Goal: Task Accomplishment & Management: Manage account settings

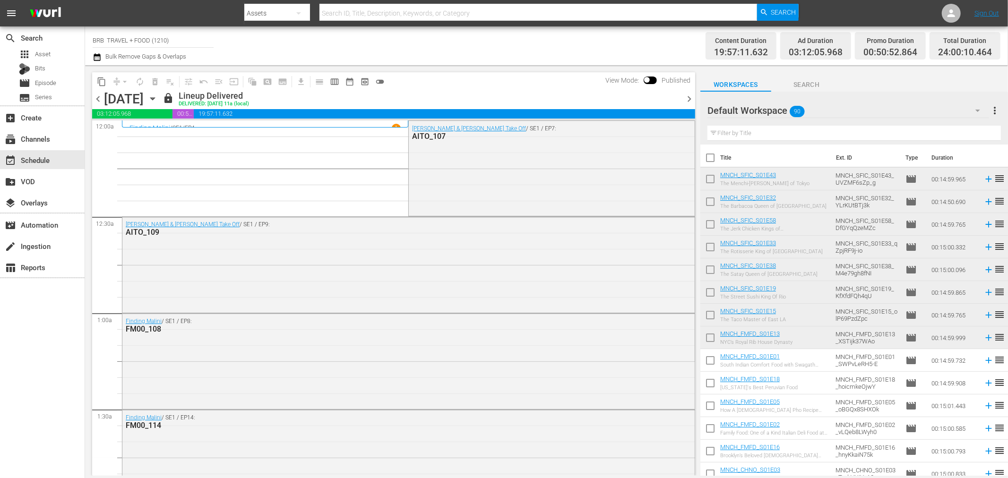
click at [100, 58] on icon "button" at bounding box center [97, 57] width 7 height 8
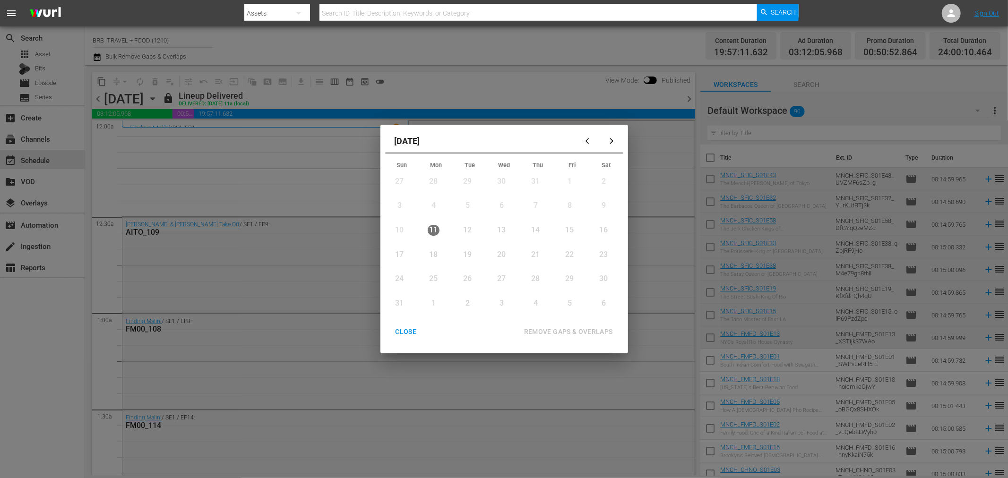
click at [467, 228] on div "12" at bounding box center [468, 230] width 12 height 11
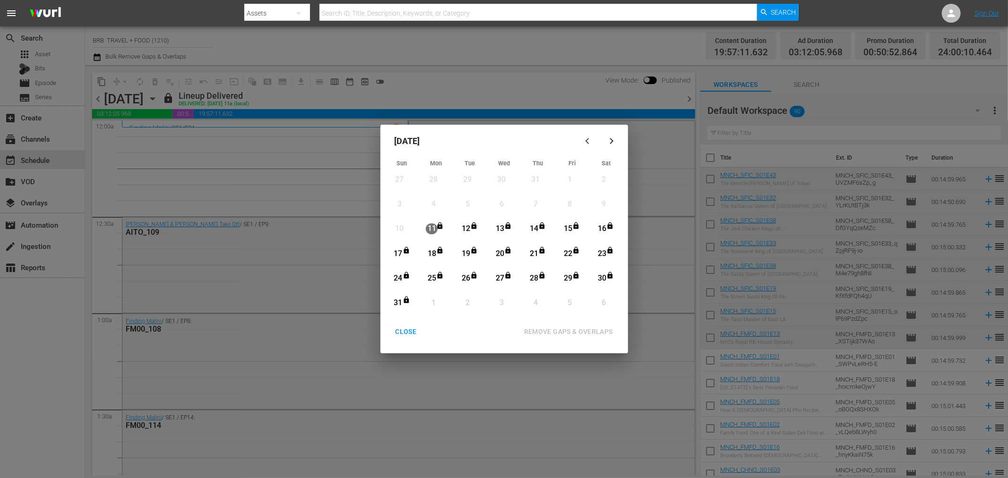
click at [466, 229] on div "12" at bounding box center [466, 228] width 12 height 11
click at [561, 333] on div "REMOVE GAPS & OVERLAPS" at bounding box center [568, 332] width 104 height 12
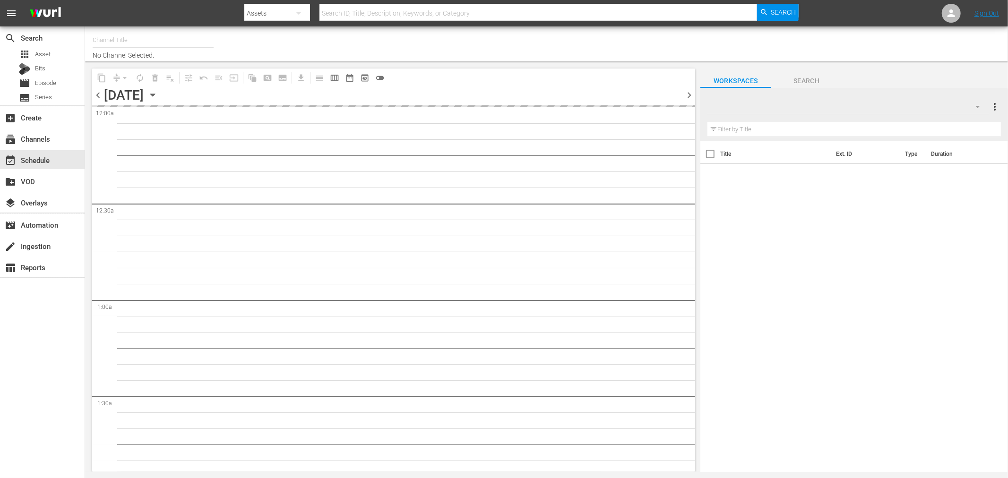
type input "BRB TRAVEL + FOOD (1210)"
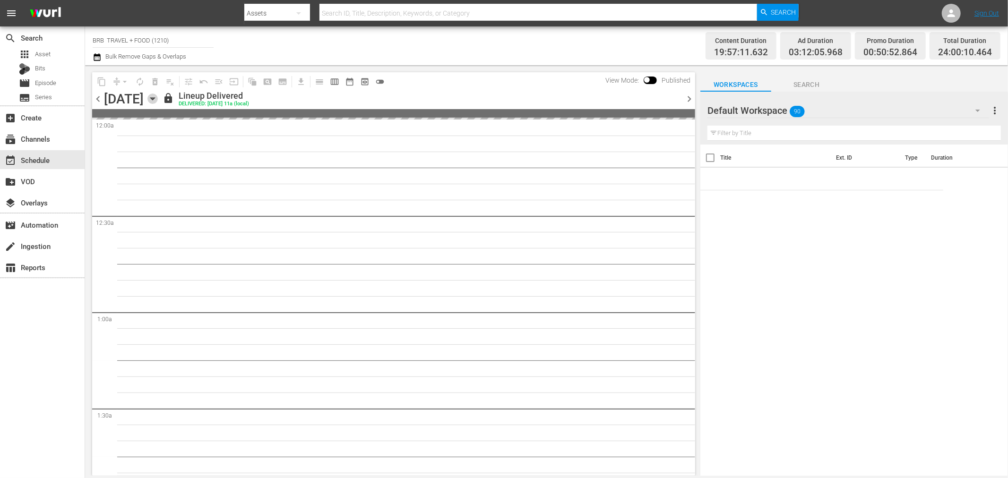
click at [158, 97] on icon "button" at bounding box center [152, 99] width 10 height 10
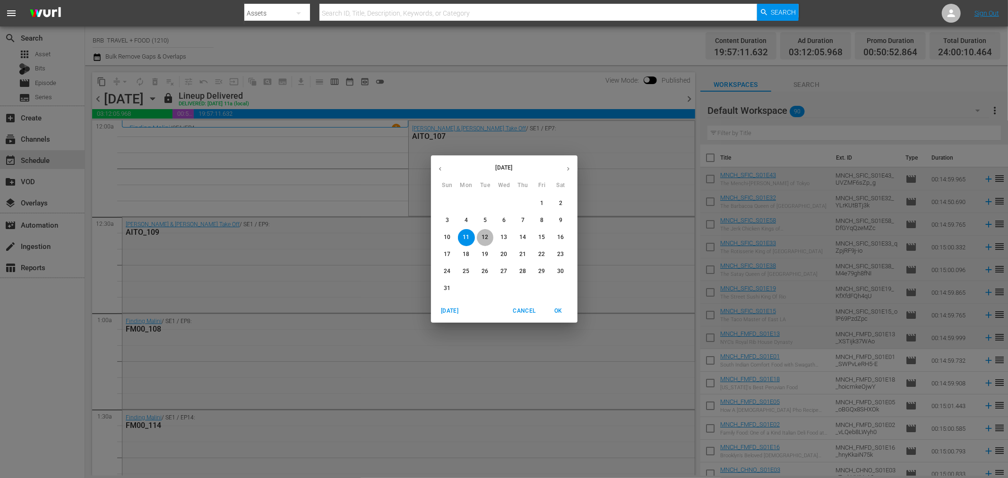
click at [490, 238] on span "12" at bounding box center [485, 237] width 17 height 8
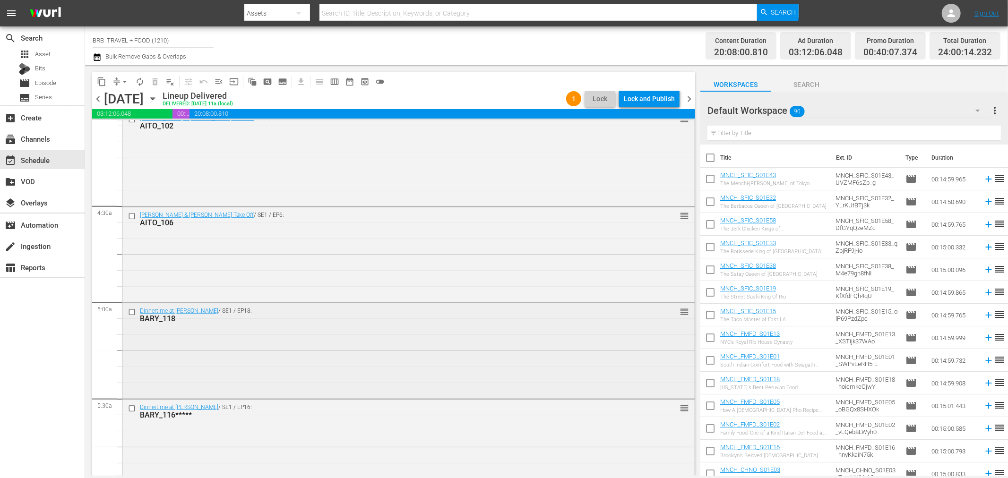
scroll to position [787, 0]
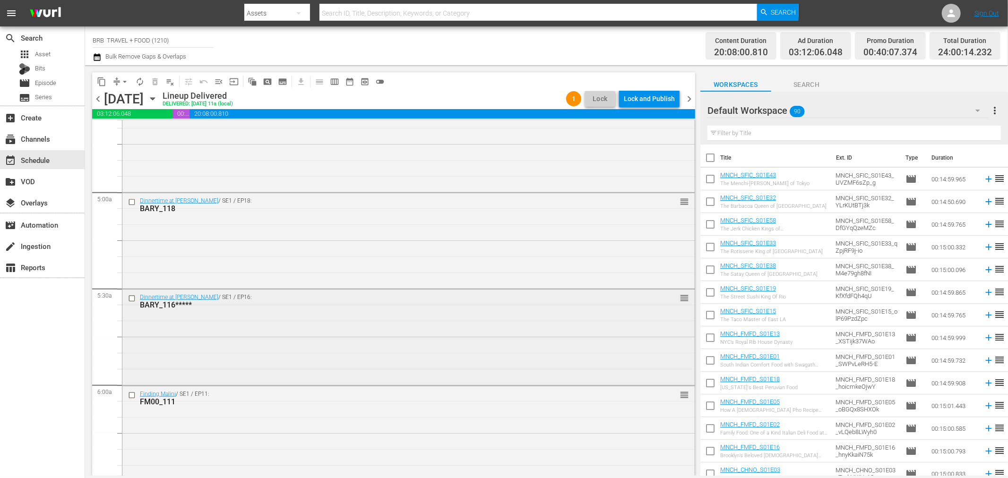
click at [264, 345] on div "Dinnertime at [PERSON_NAME] / SE1 / EP16: BARY_116***** reorder" at bounding box center [408, 337] width 572 height 94
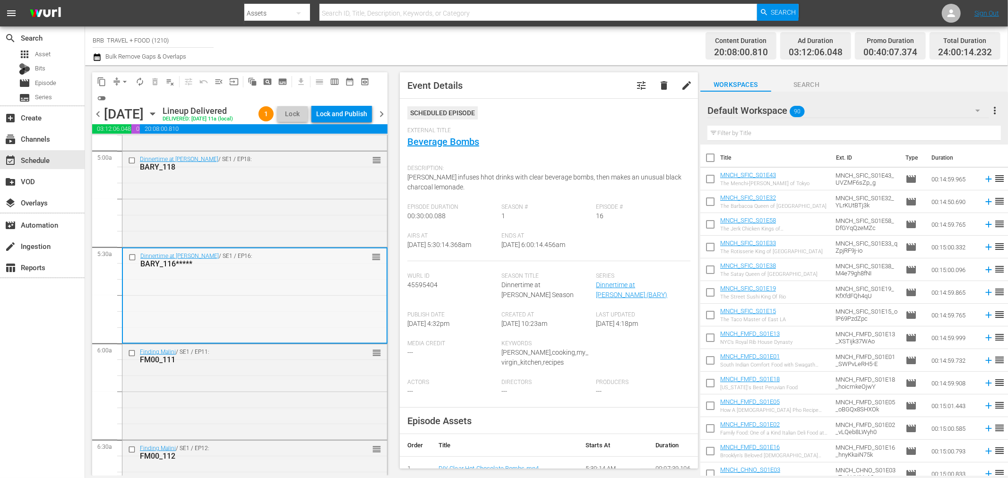
scroll to position [945, 0]
click at [232, 208] on div "Dinnertime at [PERSON_NAME] / SE1 / EP18: BARY_118 reorder" at bounding box center [254, 202] width 265 height 94
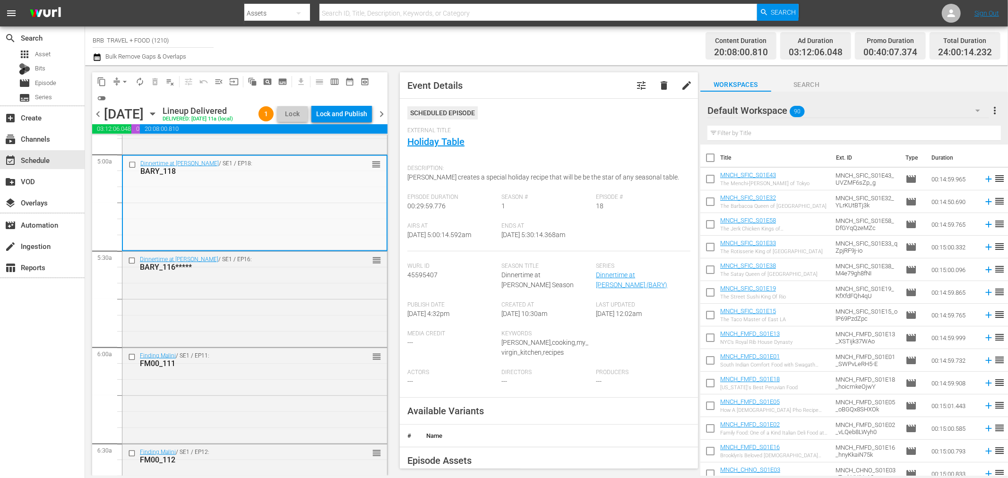
click at [239, 196] on div "Dinnertime at [PERSON_NAME] / SE1 / EP18: BARY_118 reorder" at bounding box center [255, 203] width 264 height 94
click at [130, 164] on input "checkbox" at bounding box center [133, 165] width 10 height 8
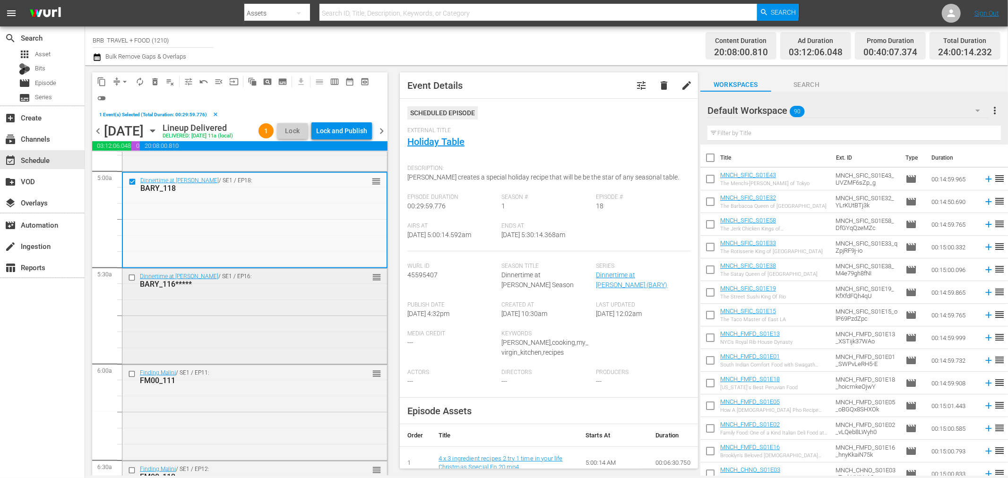
click at [129, 277] on input "checkbox" at bounding box center [133, 278] width 10 height 8
click at [132, 375] on input "checkbox" at bounding box center [133, 374] width 10 height 8
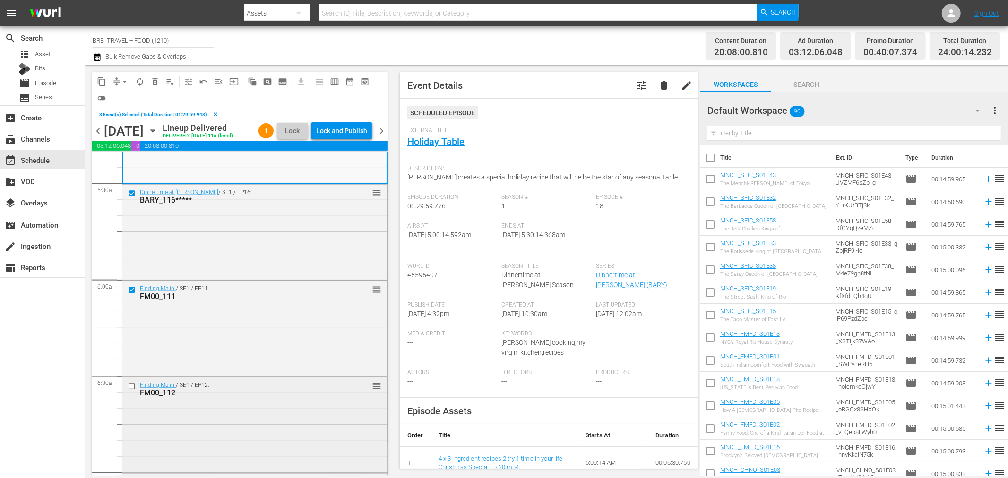
scroll to position [1050, 0]
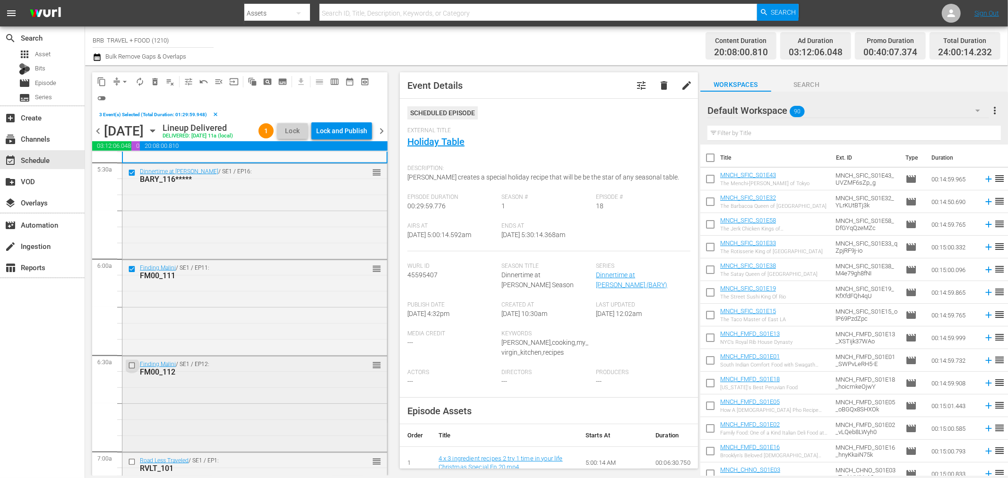
click at [133, 365] on input "checkbox" at bounding box center [133, 366] width 10 height 8
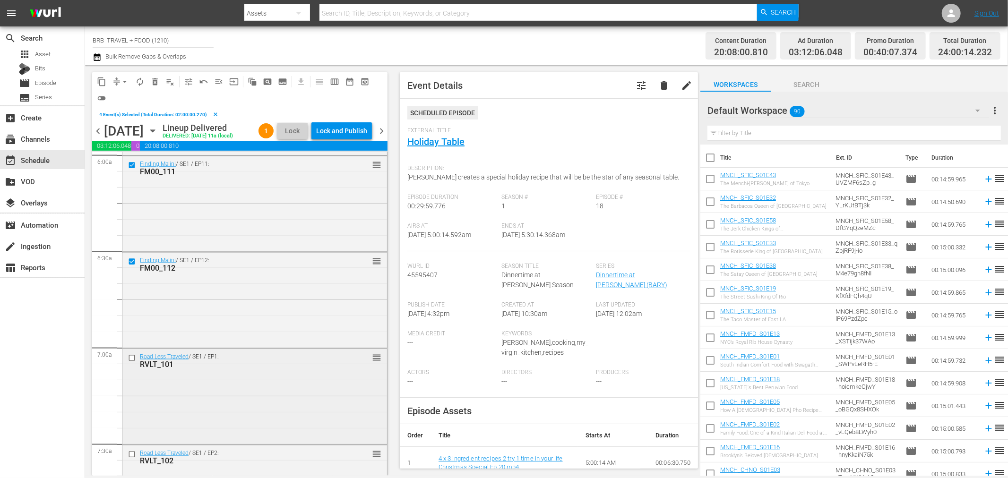
scroll to position [1154, 0]
click at [131, 357] on input "checkbox" at bounding box center [133, 357] width 10 height 8
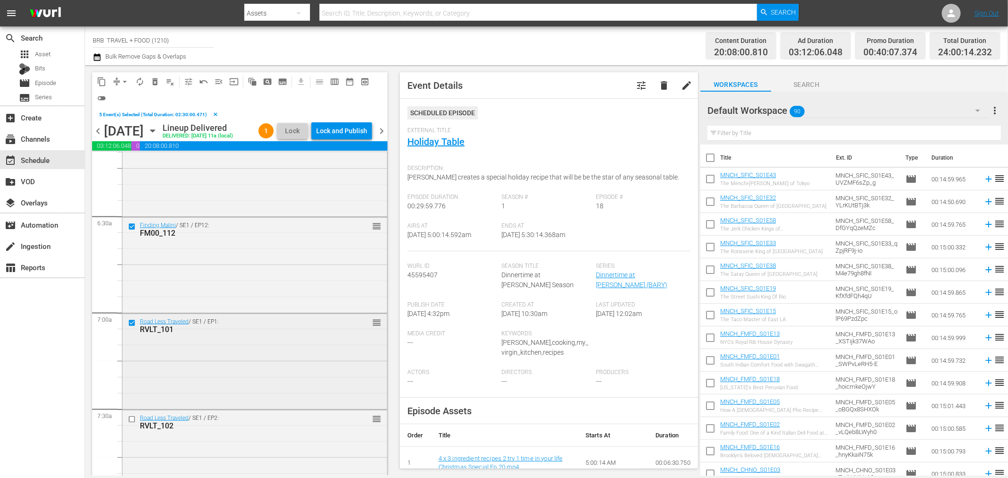
scroll to position [1207, 0]
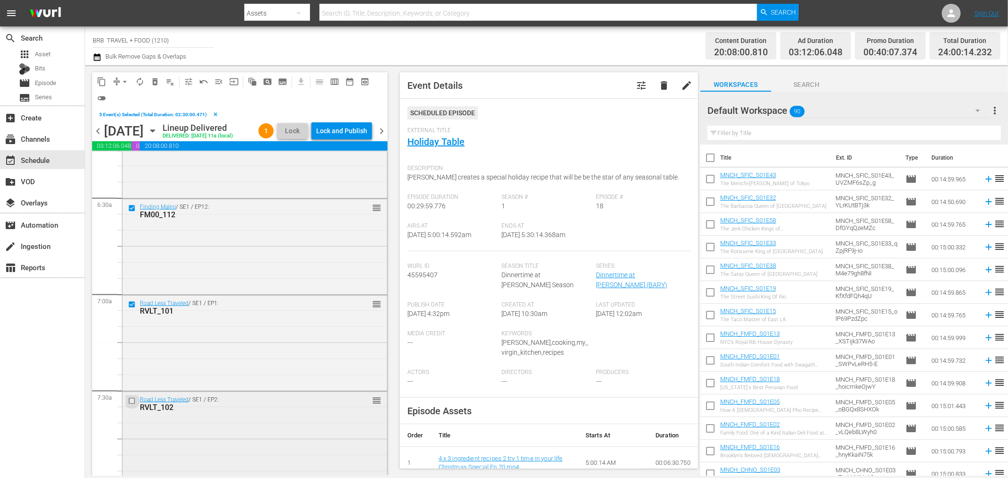
click at [134, 398] on input "checkbox" at bounding box center [133, 401] width 10 height 8
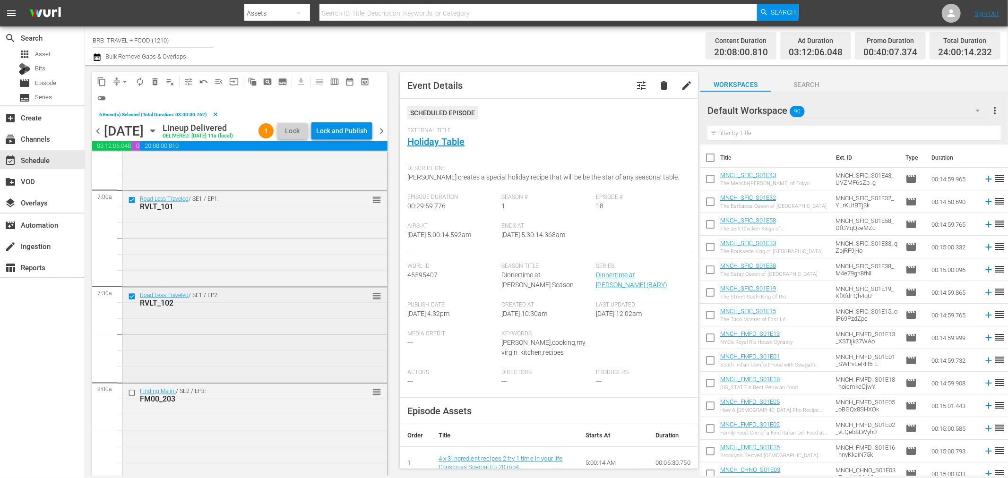
scroll to position [1312, 0]
click at [132, 391] on input "checkbox" at bounding box center [133, 393] width 10 height 8
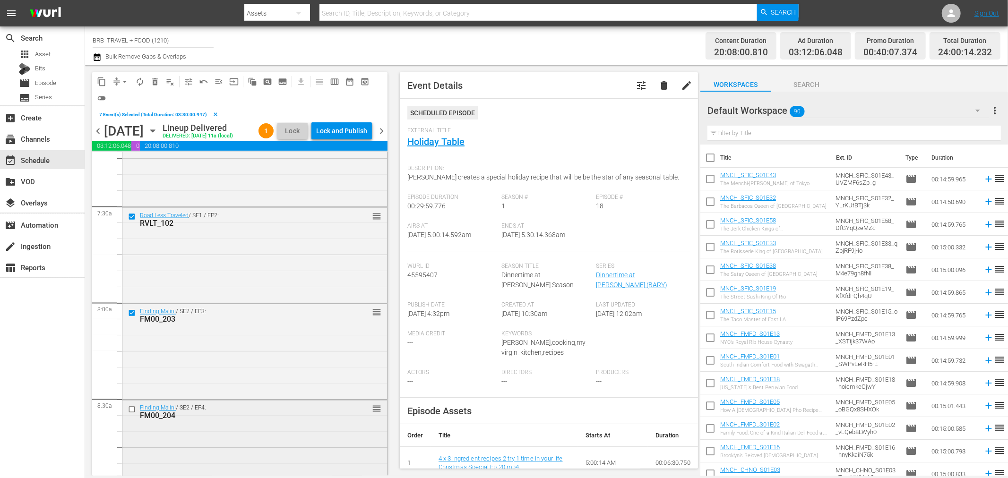
scroll to position [1417, 0]
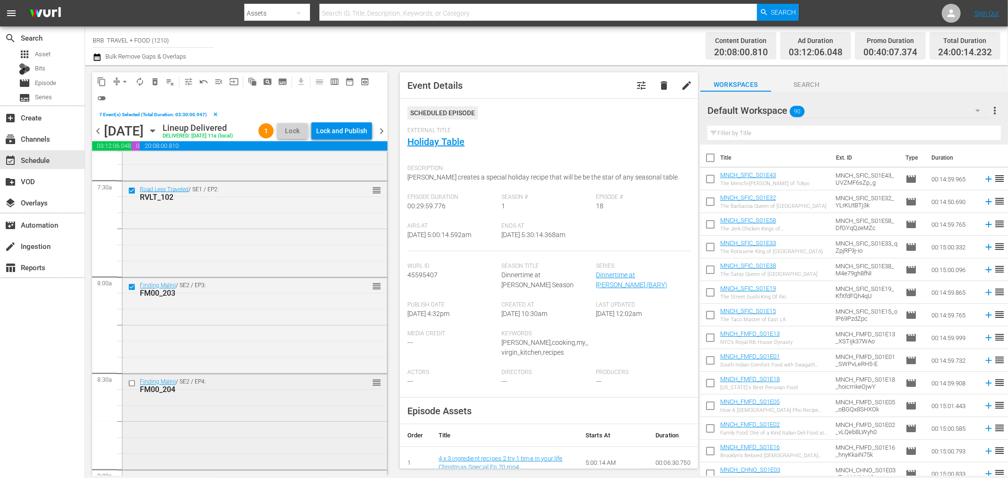
click at [133, 384] on input "checkbox" at bounding box center [133, 383] width 10 height 8
click at [658, 81] on span "delete" at bounding box center [663, 85] width 11 height 11
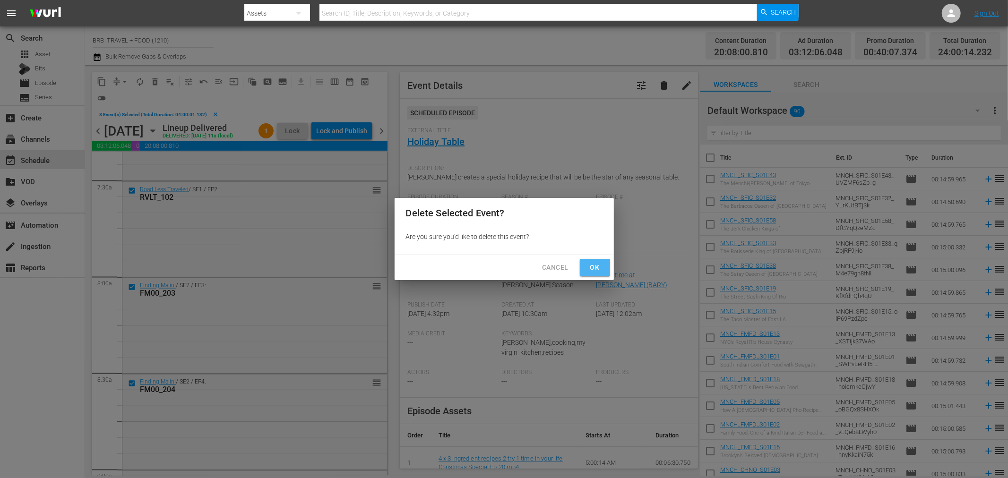
click at [588, 263] on span "Ok" at bounding box center [594, 268] width 15 height 12
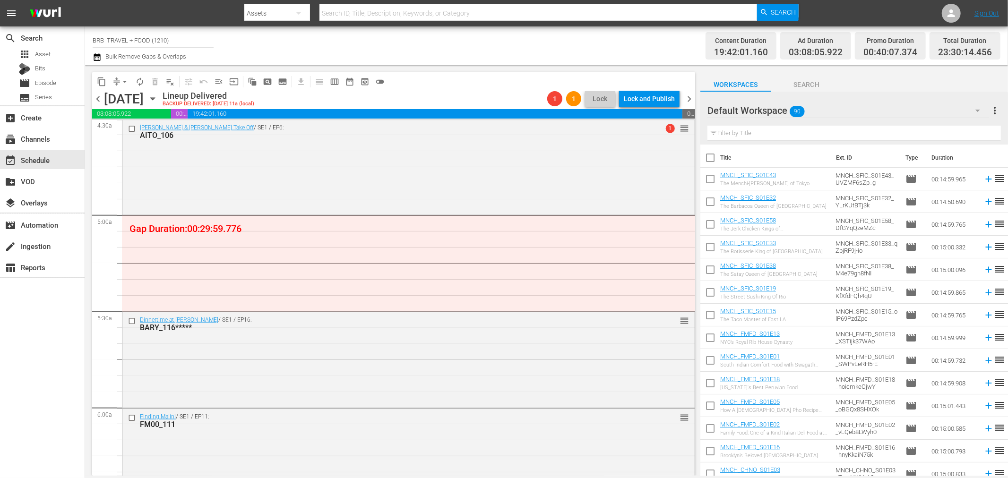
scroll to position [839, 0]
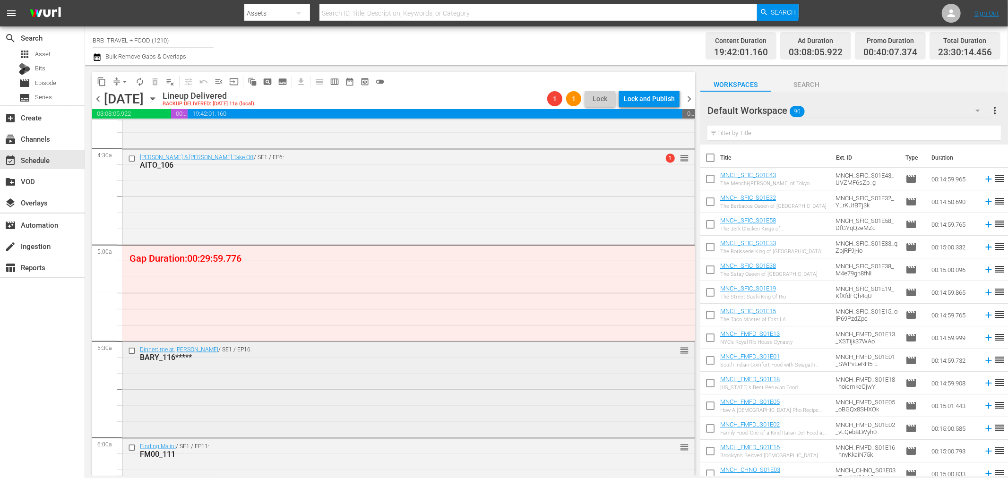
click at [133, 352] on input "checkbox" at bounding box center [133, 351] width 10 height 8
click at [254, 364] on div "Dinnertime at [PERSON_NAME] / SE1 / EP16: BARY_116***** reorder" at bounding box center [408, 353] width 572 height 23
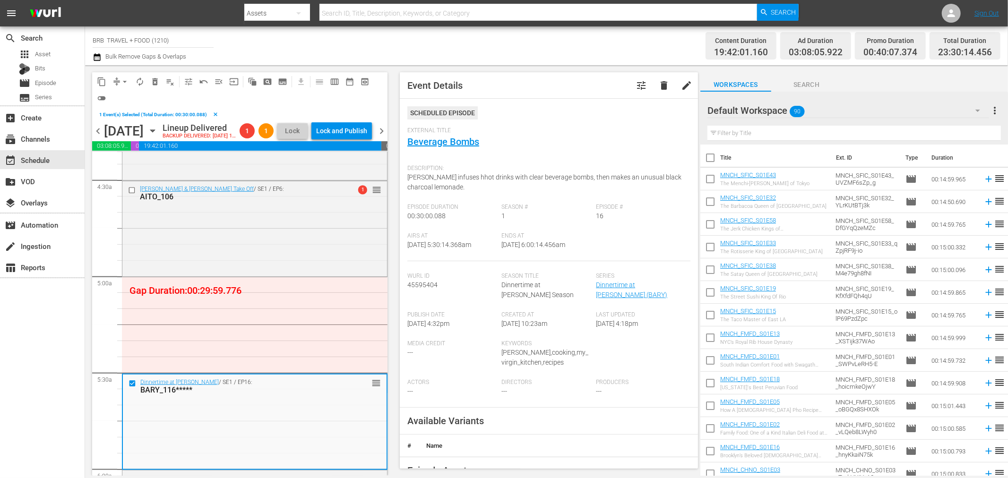
scroll to position [945, 0]
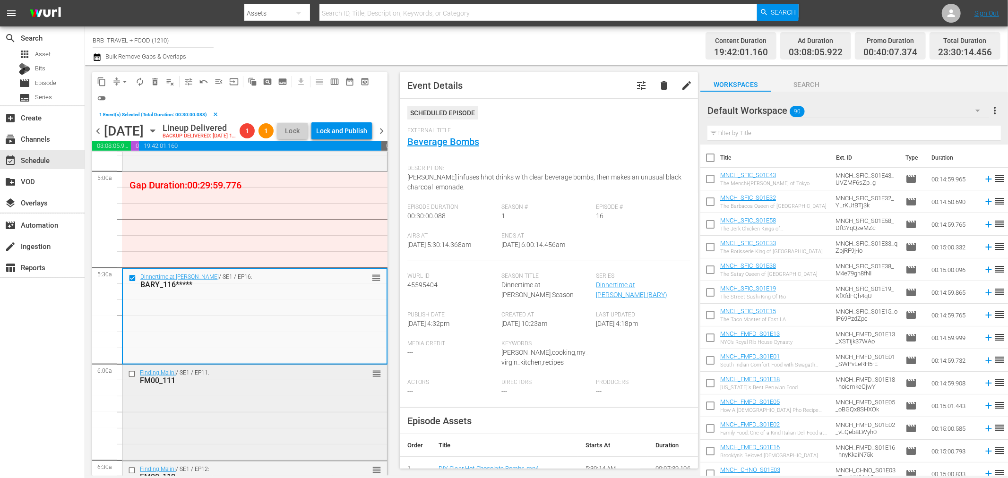
click at [130, 374] on input "checkbox" at bounding box center [133, 374] width 10 height 8
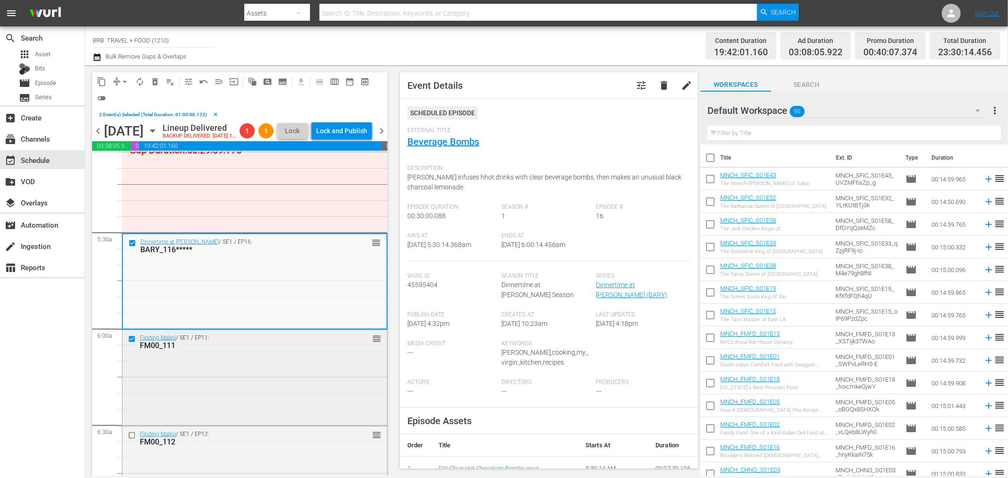
scroll to position [997, 0]
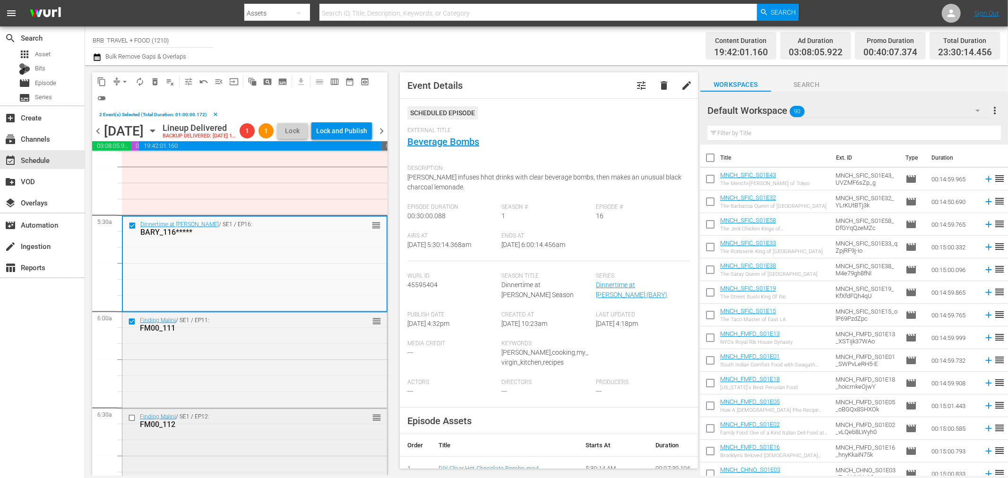
click at [131, 416] on input "checkbox" at bounding box center [133, 418] width 10 height 8
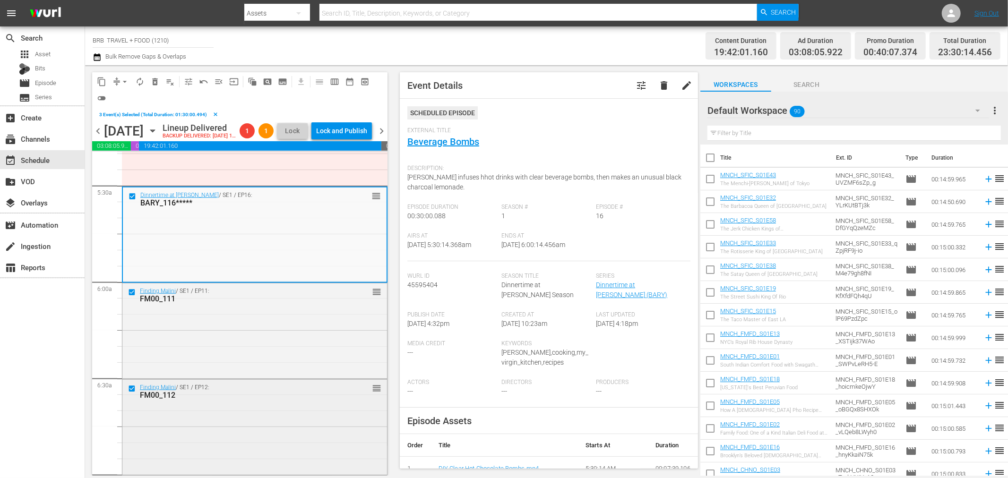
scroll to position [1102, 0]
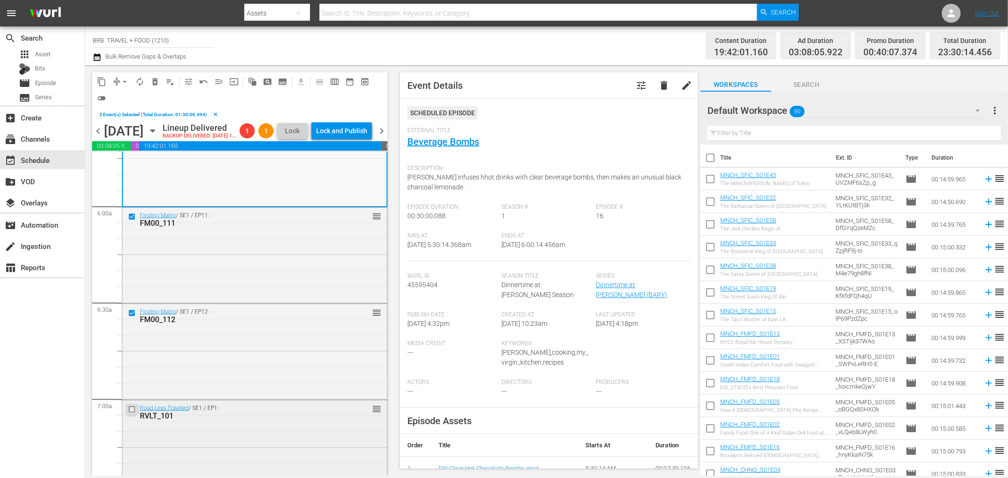
click at [133, 409] on input "checkbox" at bounding box center [133, 409] width 10 height 8
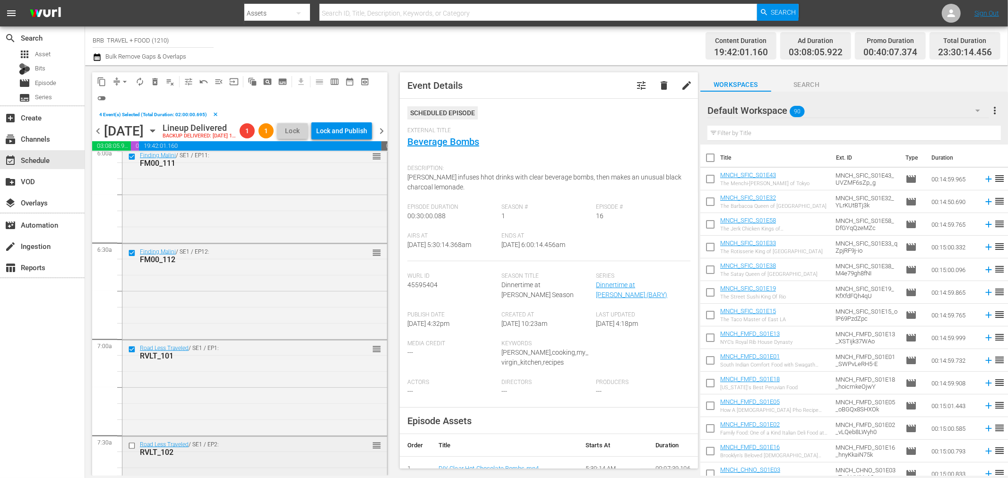
scroll to position [1259, 0]
click at [133, 351] on input "checkbox" at bounding box center [133, 349] width 10 height 8
click at [130, 443] on input "checkbox" at bounding box center [133, 445] width 10 height 8
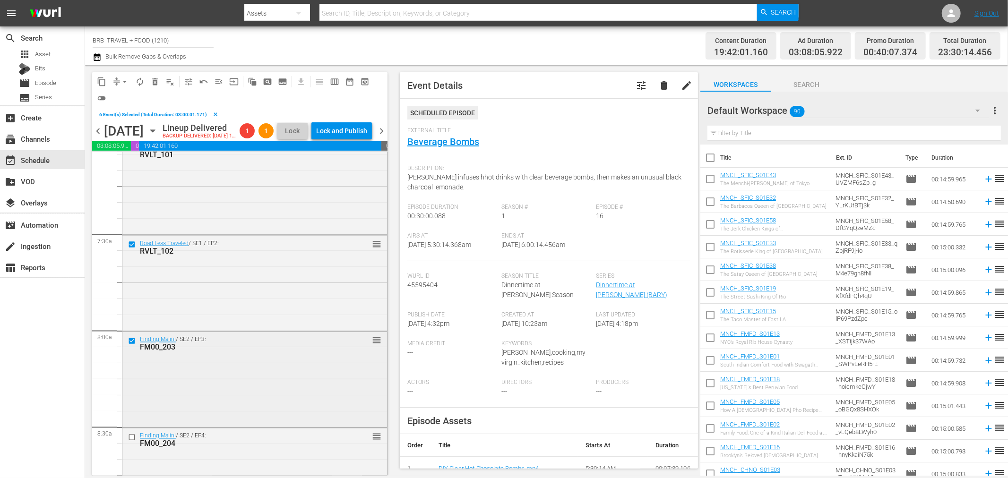
scroll to position [1364, 0]
click at [132, 436] on input "checkbox" at bounding box center [133, 436] width 10 height 8
click at [155, 79] on span "delete_forever_outlined" at bounding box center [154, 81] width 9 height 9
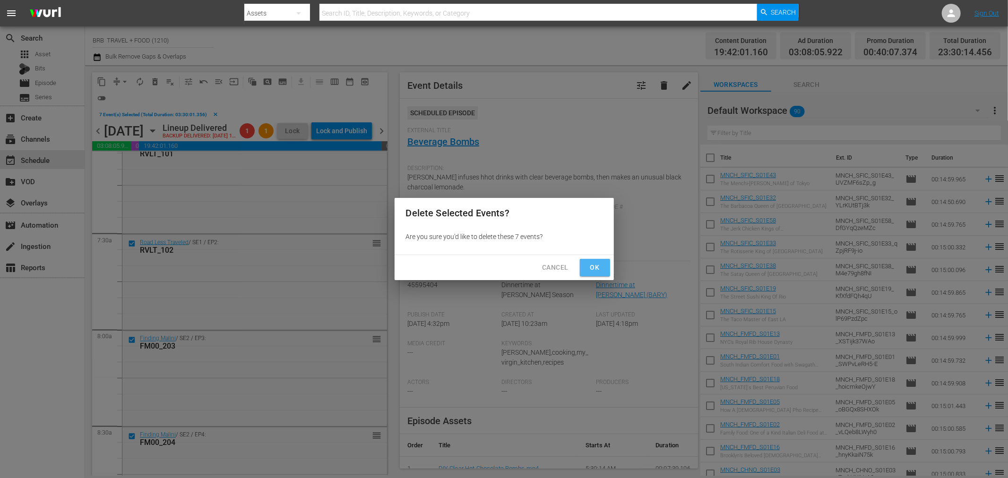
click at [592, 266] on span "Ok" at bounding box center [594, 268] width 15 height 12
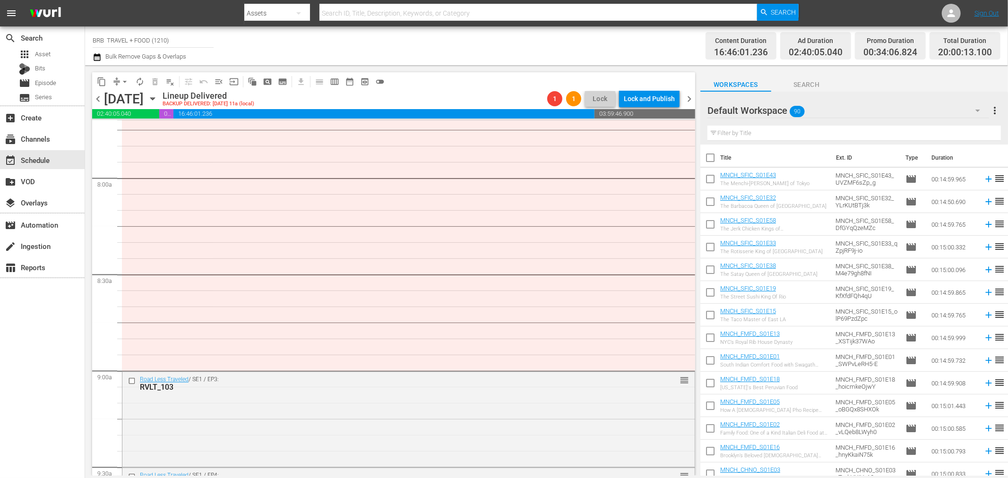
scroll to position [1522, 0]
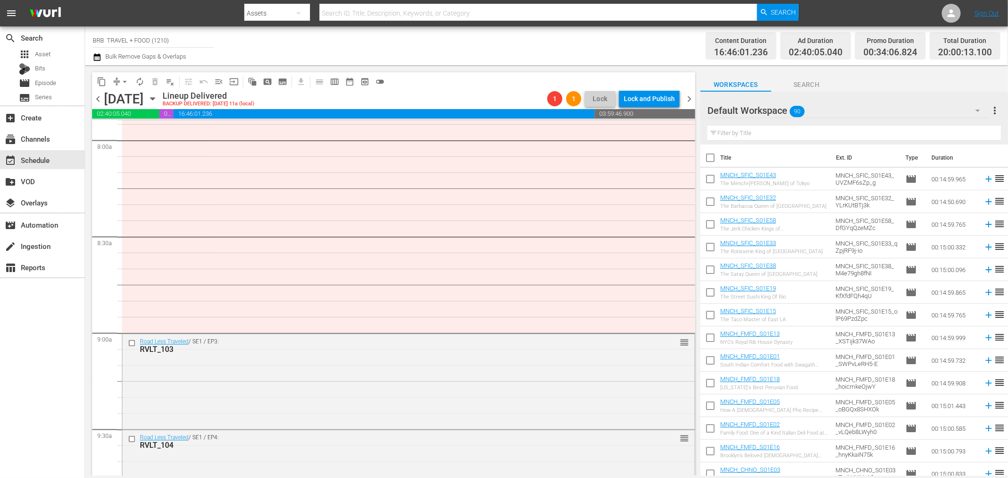
click at [709, 180] on input "checkbox" at bounding box center [710, 181] width 20 height 20
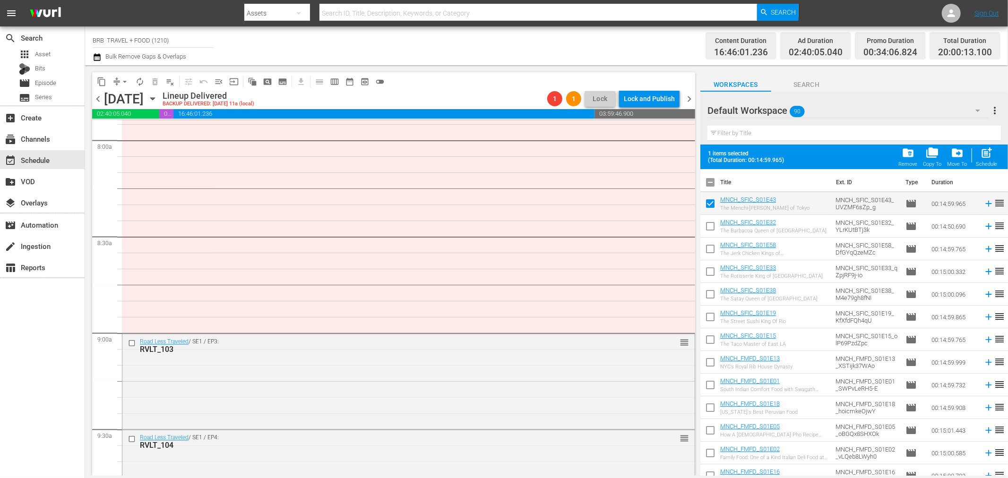
click at [710, 201] on input "checkbox" at bounding box center [710, 206] width 20 height 20
checkbox input "false"
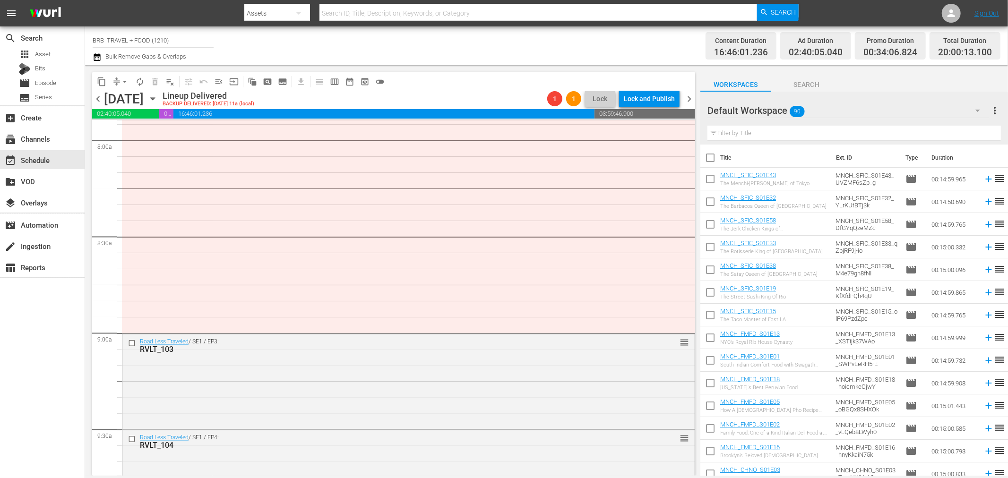
click at [709, 203] on input "checkbox" at bounding box center [710, 204] width 20 height 20
checkbox input "true"
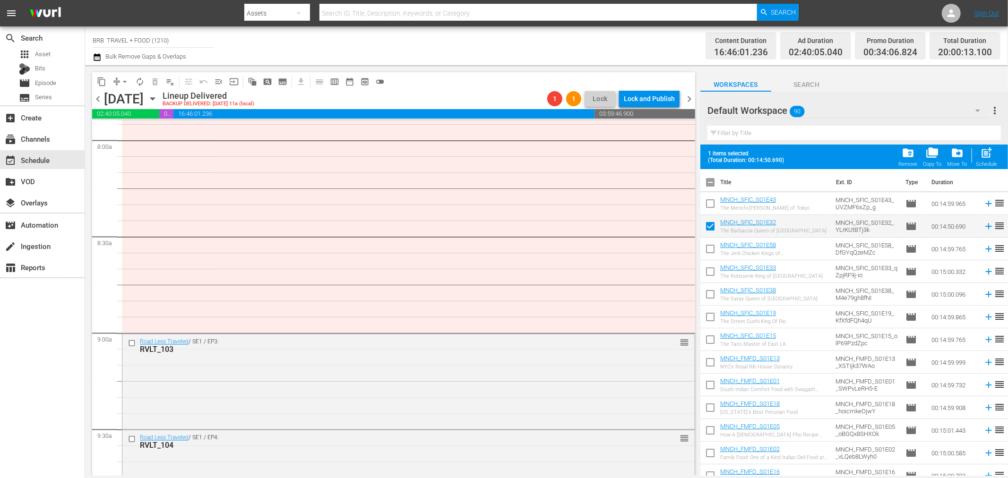
click at [710, 204] on input "checkbox" at bounding box center [710, 206] width 20 height 20
checkbox input "true"
click at [710, 252] on input "checkbox" at bounding box center [710, 251] width 20 height 20
checkbox input "true"
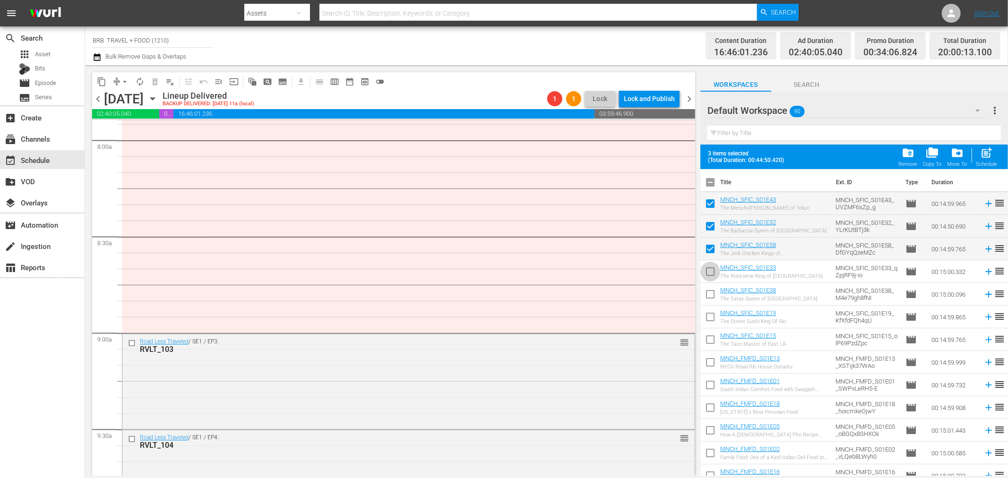
click at [710, 275] on input "checkbox" at bounding box center [710, 274] width 20 height 20
checkbox input "true"
click at [711, 293] on input "checkbox" at bounding box center [710, 296] width 20 height 20
checkbox input "true"
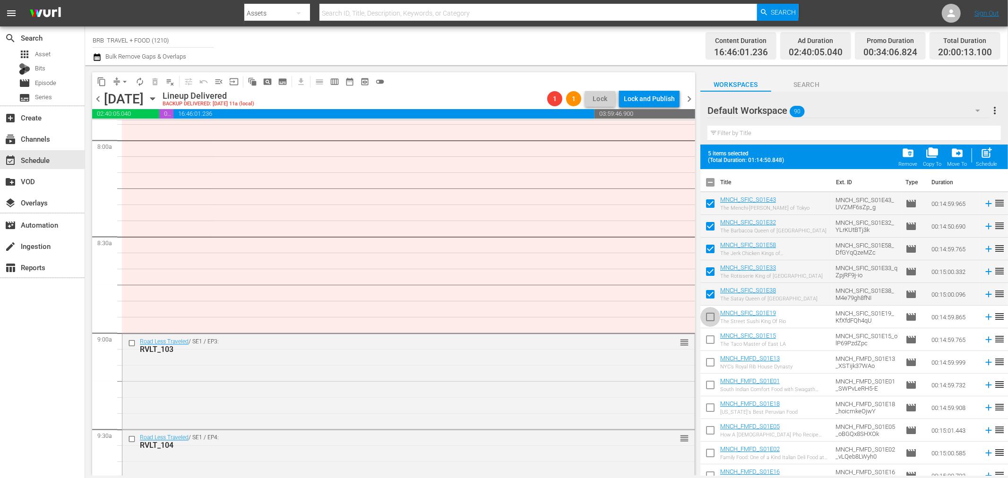
click at [711, 319] on input "checkbox" at bounding box center [710, 319] width 20 height 20
checkbox input "true"
click at [712, 339] on input "checkbox" at bounding box center [710, 342] width 20 height 20
checkbox input "true"
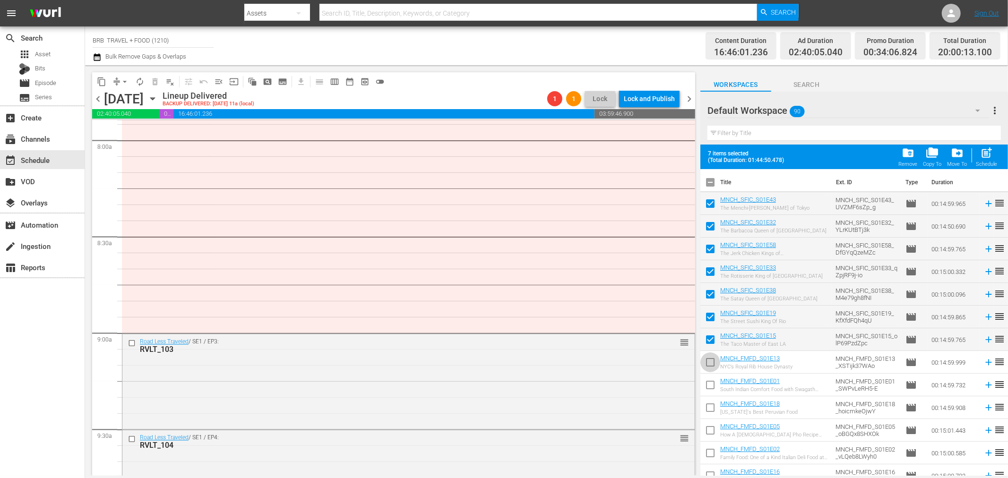
click at [707, 365] on input "checkbox" at bounding box center [710, 364] width 20 height 20
checkbox input "true"
click at [710, 385] on input "checkbox" at bounding box center [710, 387] width 20 height 20
checkbox input "true"
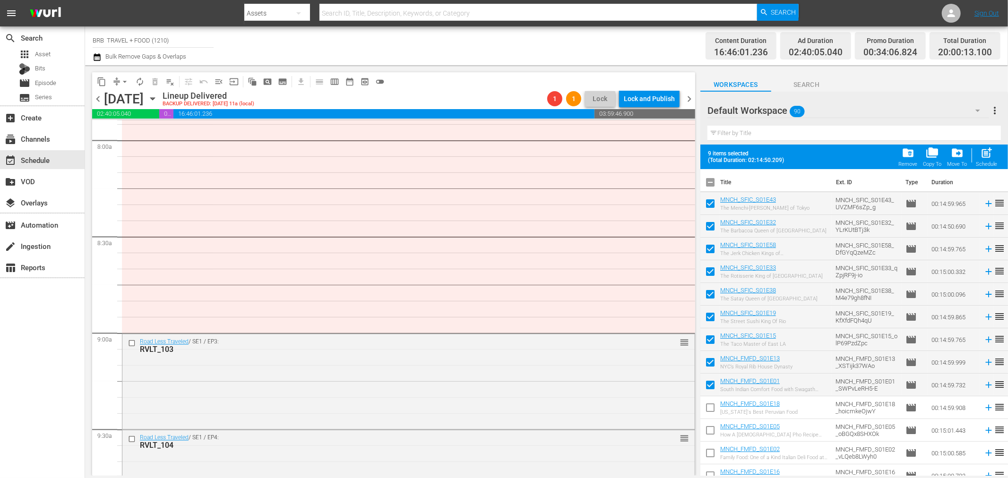
click at [710, 406] on input "checkbox" at bounding box center [710, 410] width 20 height 20
checkbox input "true"
click at [710, 428] on input "checkbox" at bounding box center [710, 432] width 20 height 20
checkbox input "true"
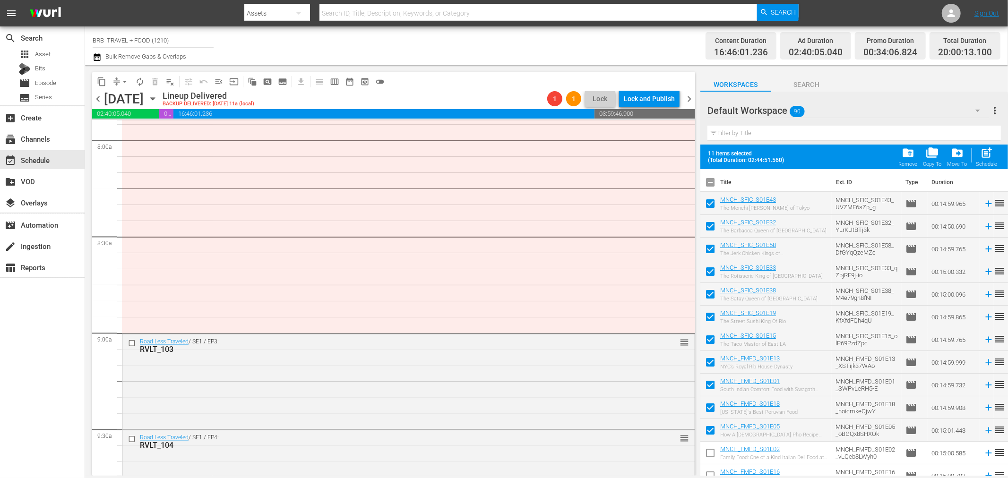
click at [710, 454] on input "checkbox" at bounding box center [710, 455] width 20 height 20
checkbox input "true"
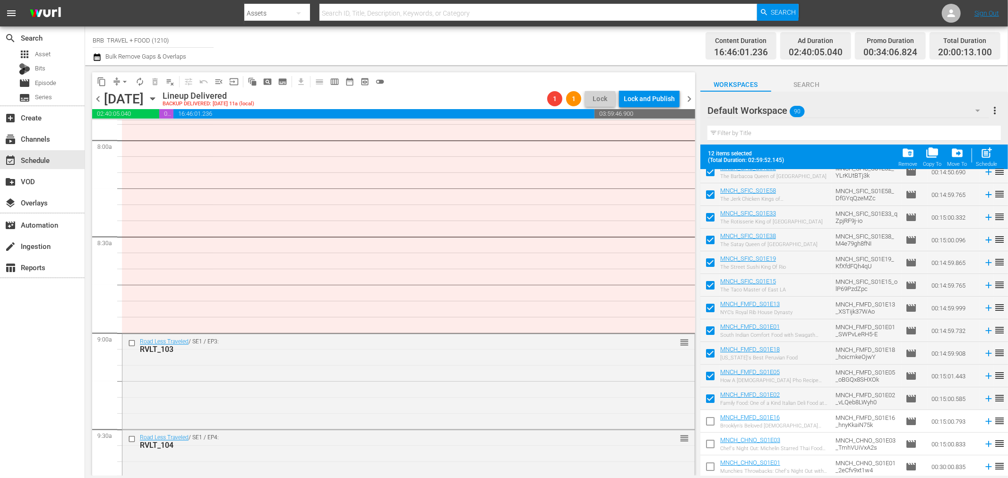
scroll to position [105, 0]
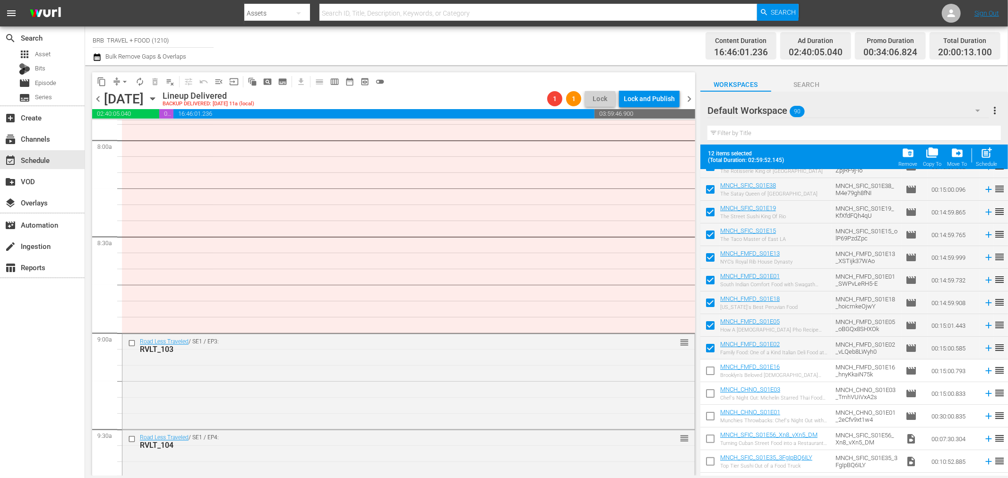
drag, startPoint x: 712, startPoint y: 368, endPoint x: 705, endPoint y: 400, distance: 32.9
click at [712, 368] on input "checkbox" at bounding box center [710, 373] width 20 height 20
checkbox input "true"
click at [705, 393] on input "checkbox" at bounding box center [710, 395] width 20 height 20
checkbox input "true"
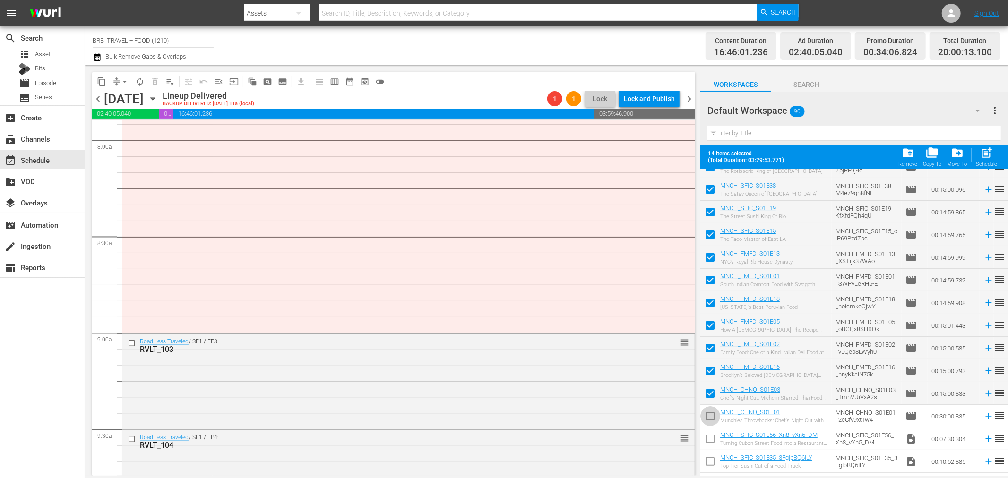
click at [707, 410] on input "checkbox" at bounding box center [710, 418] width 20 height 20
checkbox input "true"
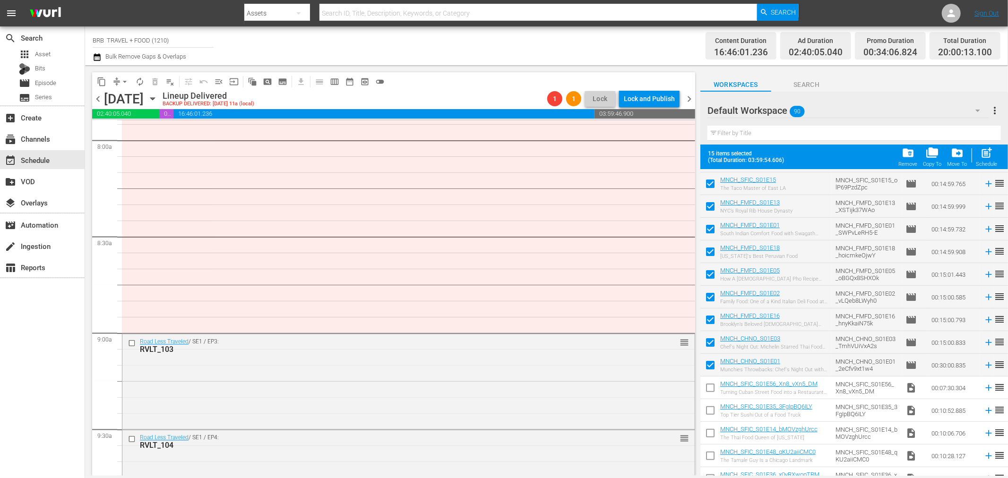
scroll to position [0, 0]
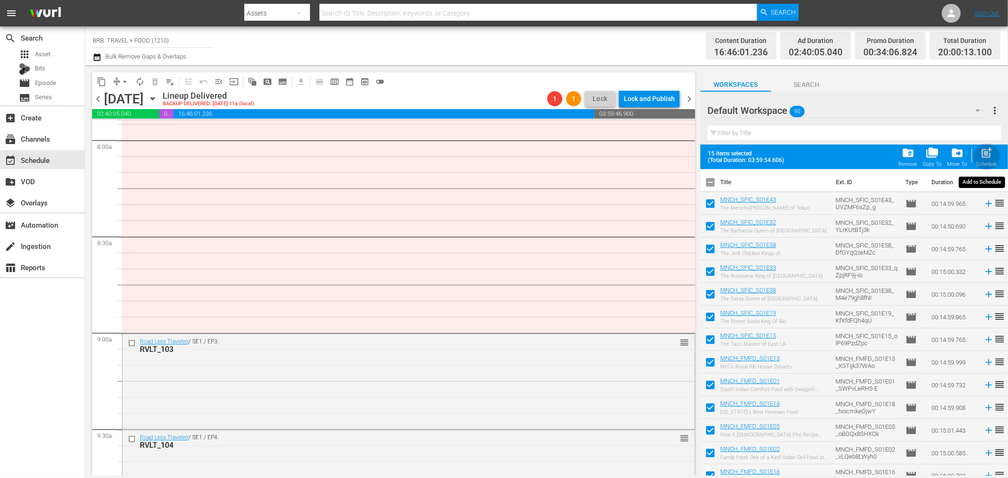
click at [988, 154] on span "post_add" at bounding box center [986, 152] width 13 height 13
checkbox input "false"
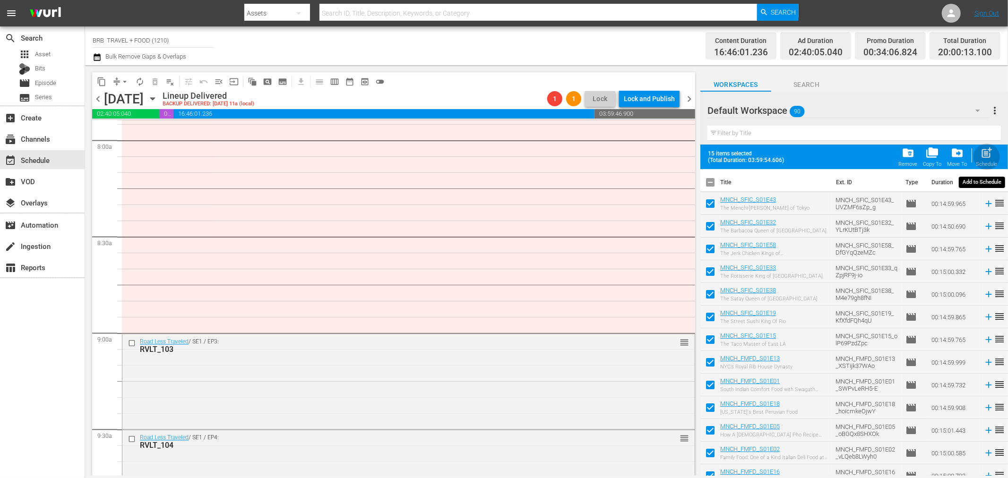
checkbox input "false"
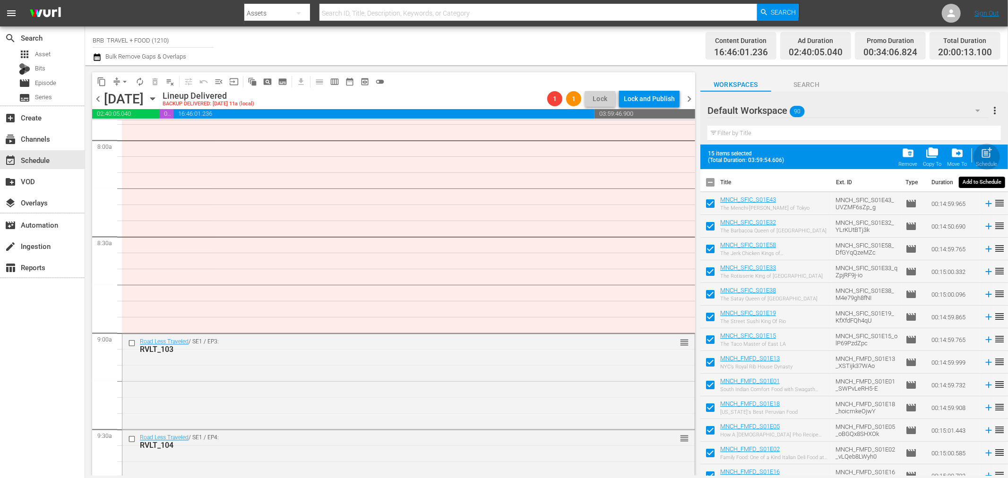
checkbox input "false"
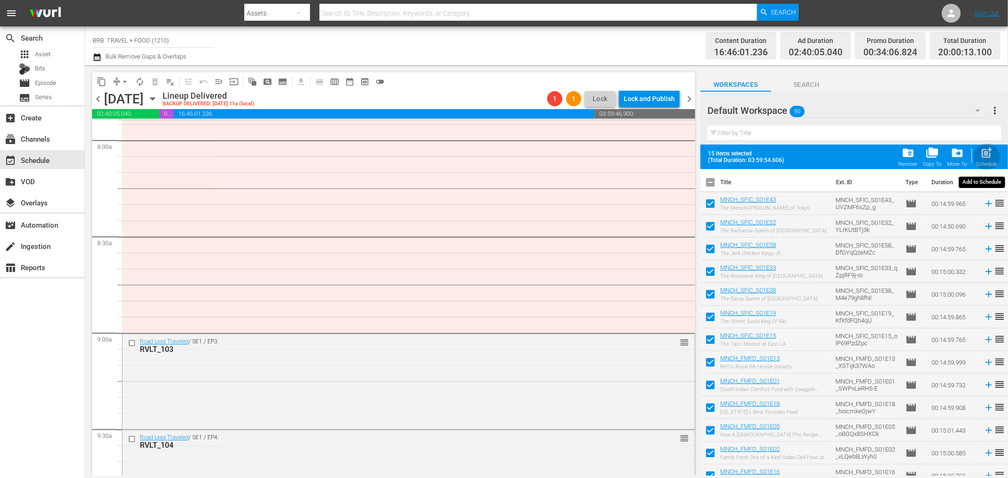
checkbox input "false"
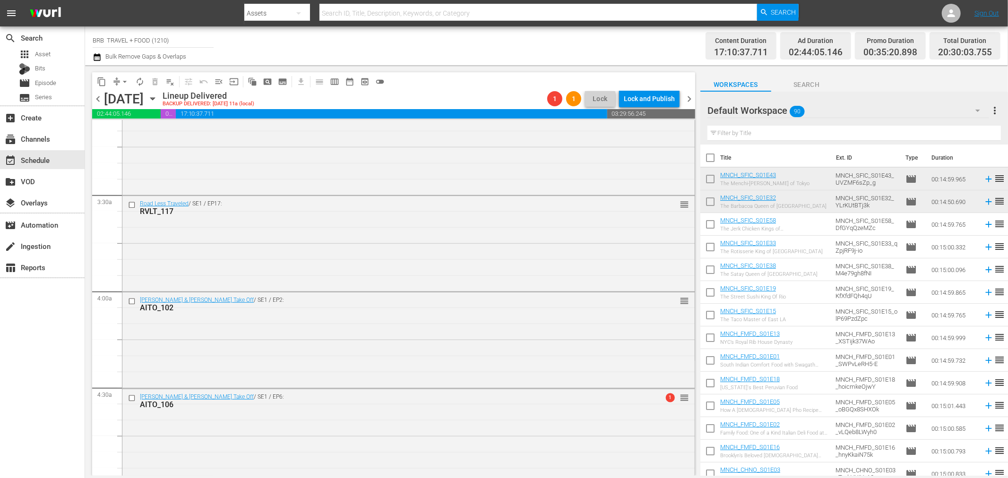
scroll to position [577, 0]
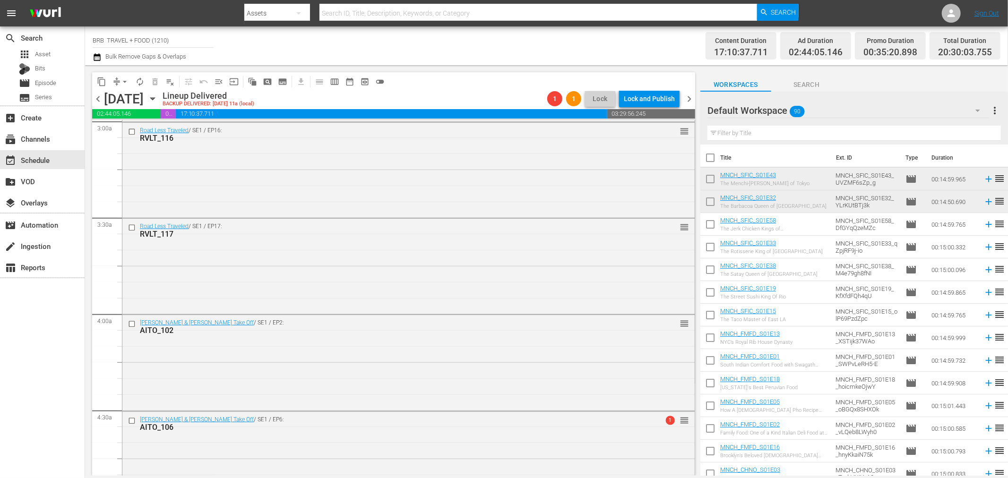
click at [710, 180] on input "checkbox" at bounding box center [710, 181] width 20 height 20
checkbox input "true"
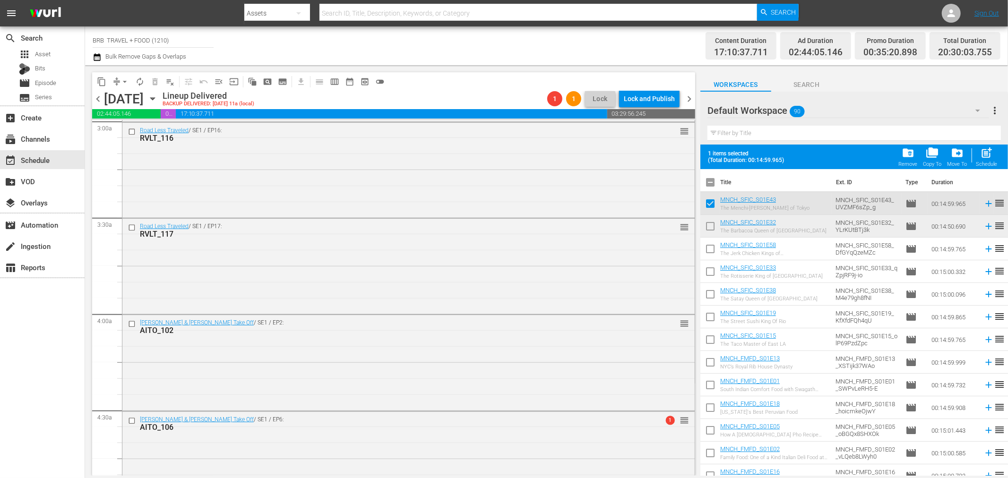
click at [711, 229] on input "checkbox" at bounding box center [710, 228] width 20 height 20
checkbox input "true"
click at [710, 248] on input "checkbox" at bounding box center [710, 251] width 20 height 20
checkbox input "true"
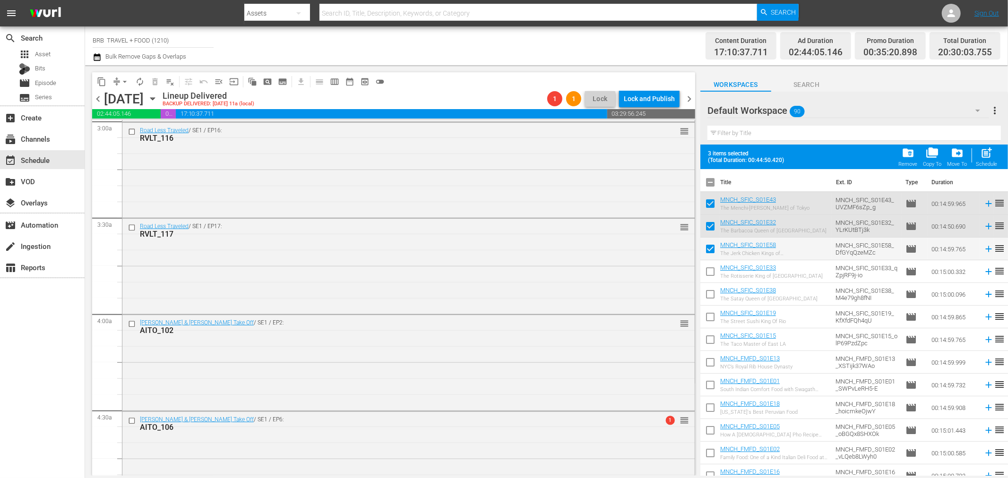
click at [712, 273] on input "checkbox" at bounding box center [710, 274] width 20 height 20
checkbox input "true"
click at [711, 300] on input "checkbox" at bounding box center [710, 296] width 20 height 20
checkbox input "true"
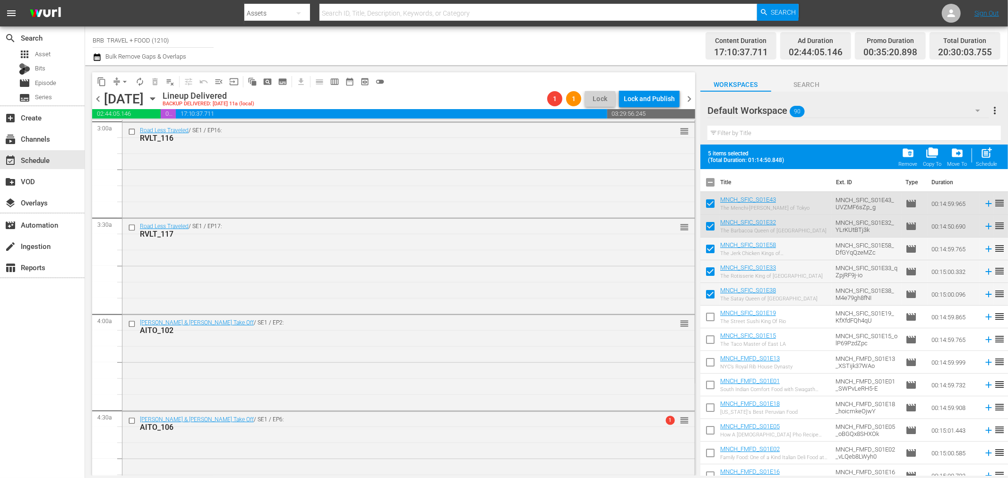
click at [710, 321] on input "checkbox" at bounding box center [710, 319] width 20 height 20
checkbox input "true"
click at [710, 342] on input "checkbox" at bounding box center [710, 342] width 20 height 20
checkbox input "true"
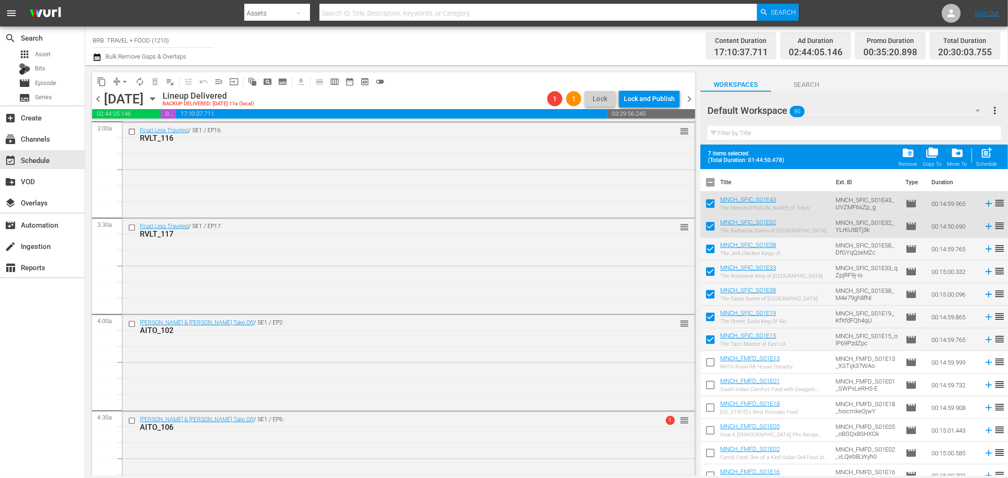
click at [710, 366] on input "checkbox" at bounding box center [710, 364] width 20 height 20
checkbox input "true"
click at [710, 385] on input "checkbox" at bounding box center [710, 387] width 20 height 20
checkbox input "true"
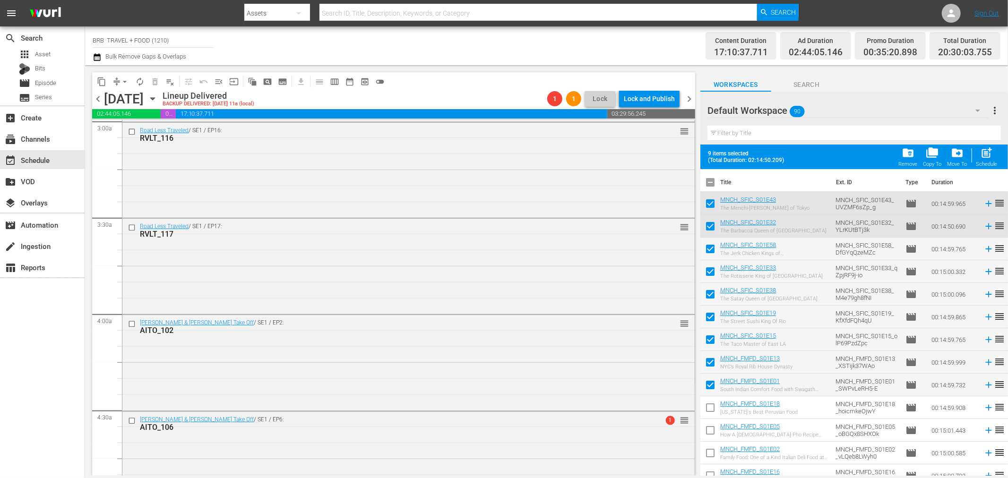
click at [711, 407] on input "checkbox" at bounding box center [710, 410] width 20 height 20
checkbox input "true"
click at [710, 433] on input "checkbox" at bounding box center [710, 432] width 20 height 20
checkbox input "true"
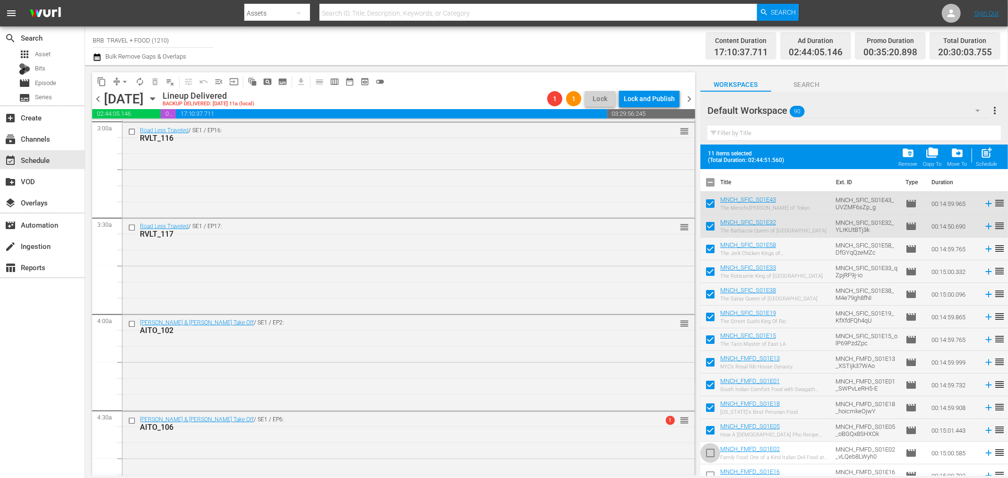
click at [711, 451] on input "checkbox" at bounding box center [710, 455] width 20 height 20
checkbox input "true"
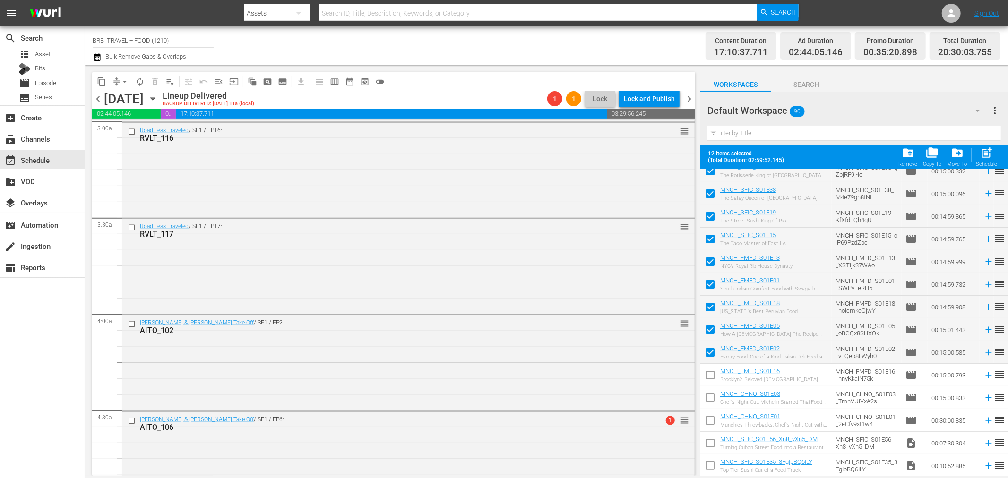
scroll to position [105, 0]
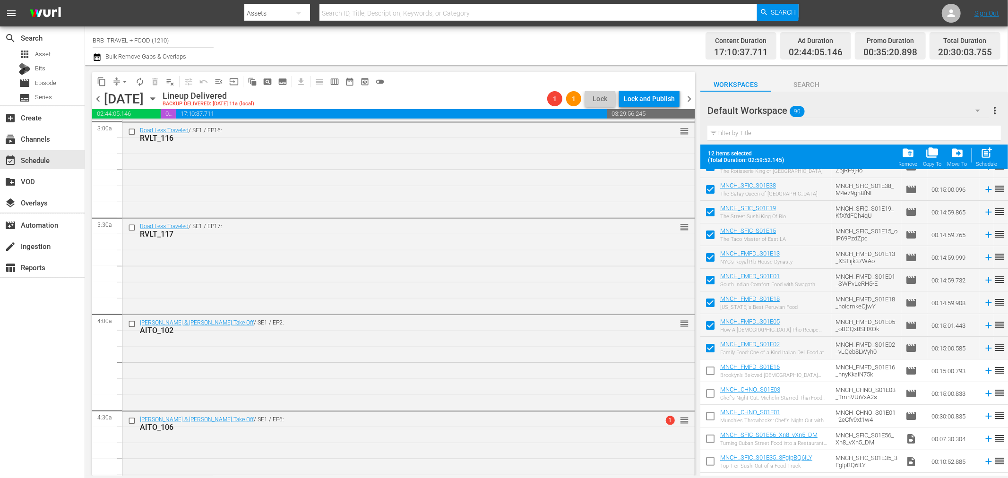
click at [709, 369] on input "checkbox" at bounding box center [710, 373] width 20 height 20
checkbox input "true"
click at [707, 391] on input "checkbox" at bounding box center [710, 395] width 20 height 20
checkbox input "true"
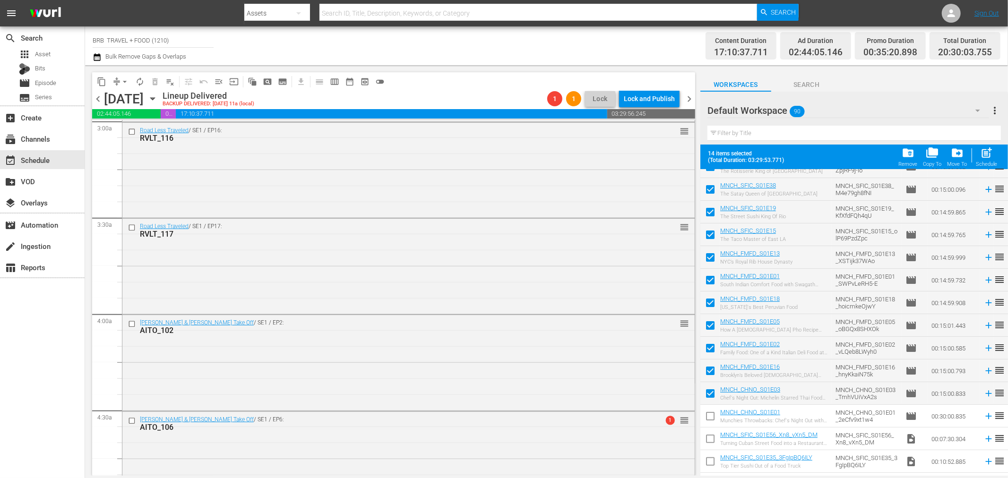
click at [709, 410] on input "checkbox" at bounding box center [710, 418] width 20 height 20
checkbox input "true"
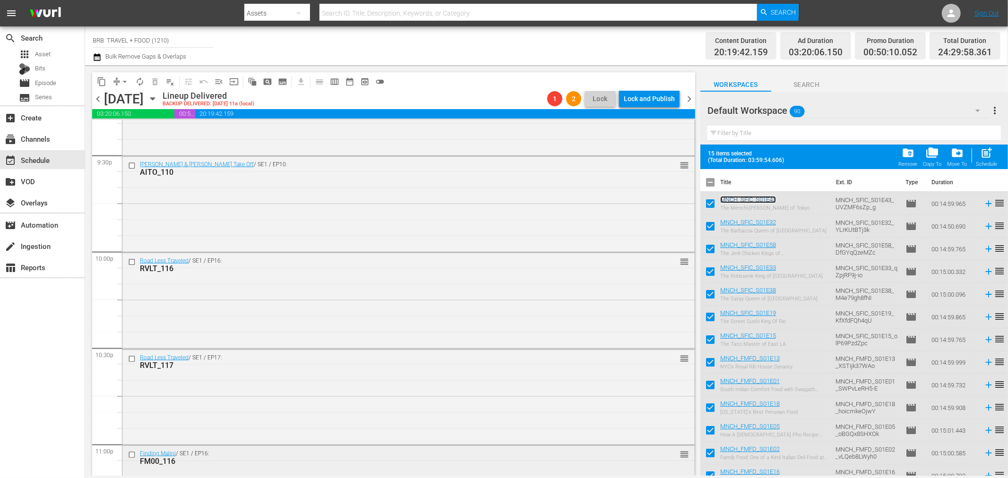
scroll to position [4271, 0]
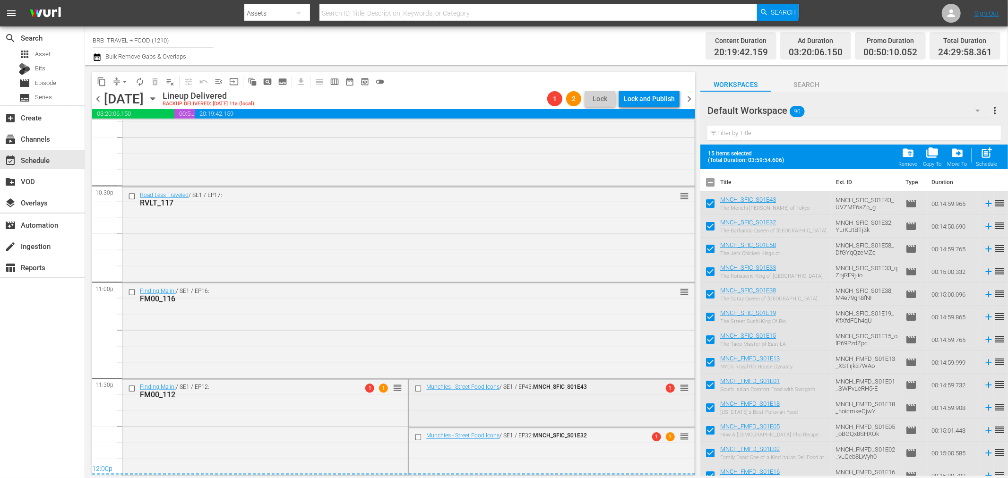
click at [582, 385] on span "MNCH_SFIC_S01E43" at bounding box center [560, 387] width 54 height 7
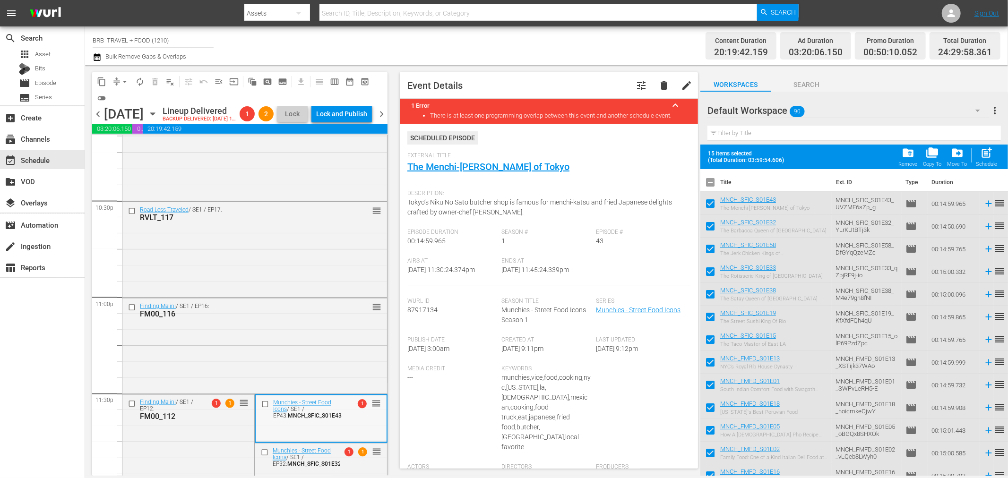
click at [333, 422] on div "Munchies - Street Food Icons / SE1 / EP43: MNCH_SFIC_S01E43 1 reorder" at bounding box center [321, 408] width 131 height 27
click at [658, 82] on span "delete" at bounding box center [663, 85] width 11 height 11
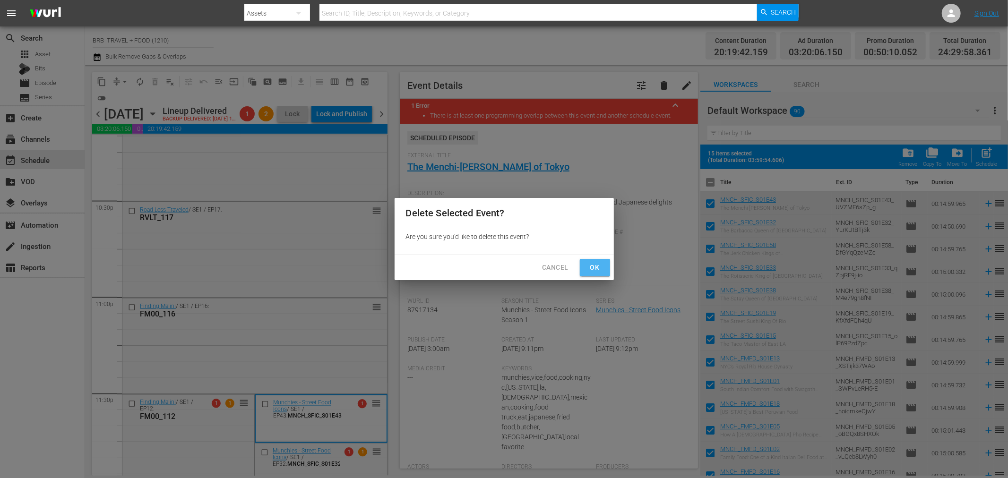
click at [596, 267] on span "Ok" at bounding box center [594, 268] width 15 height 12
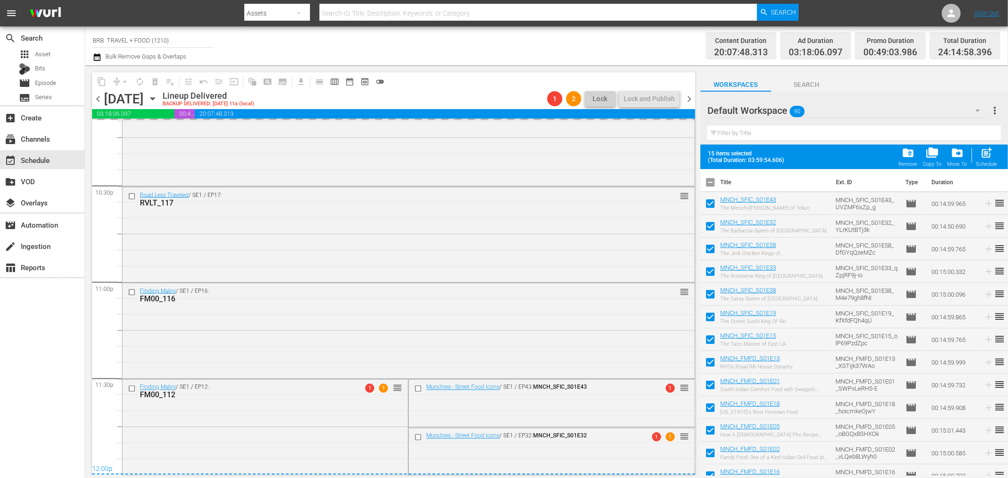
click at [560, 403] on div "Munchies - Street Food Icons / SE1 / EP43: MNCH_SFIC_S01E43 1 reorder" at bounding box center [551, 402] width 285 height 45
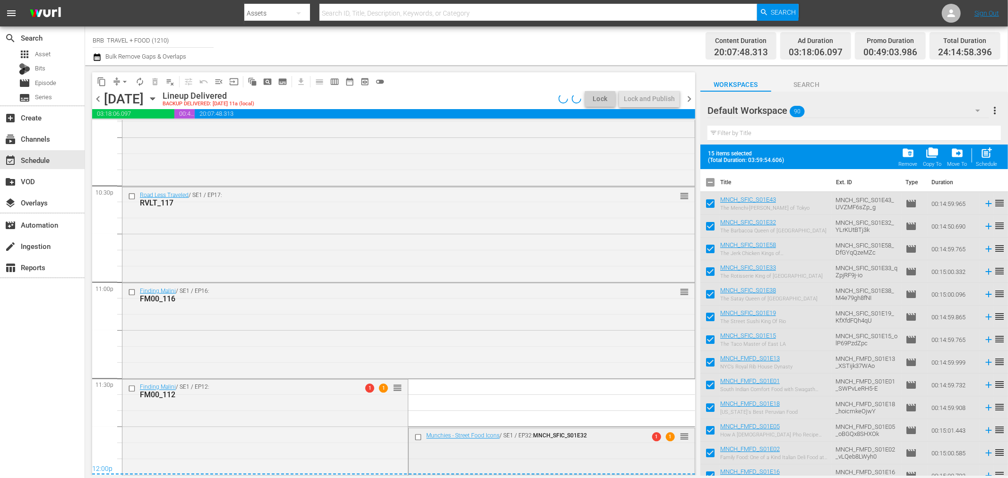
click at [479, 444] on div "Munchies - Street Food Icons / SE1 / EP32: MNCH_SFIC_S01E32 1 1 reorder" at bounding box center [551, 437] width 285 height 18
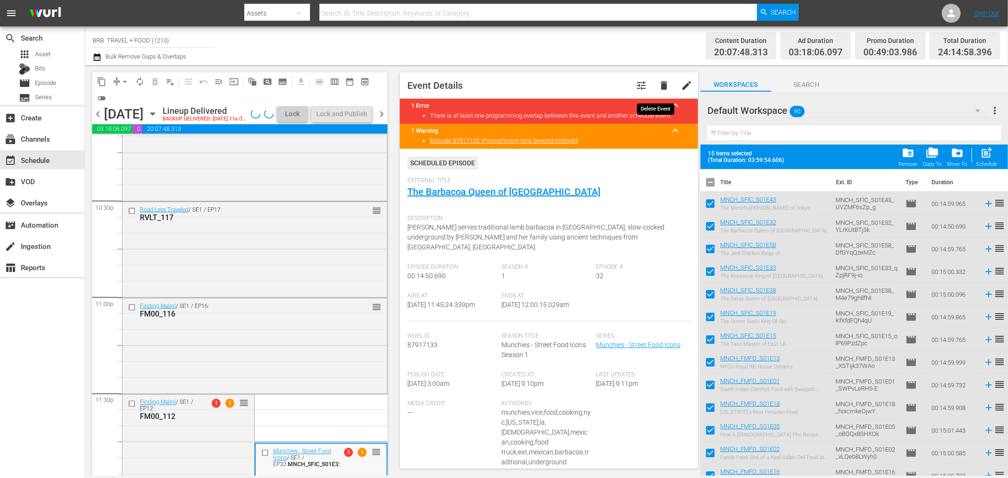
click at [658, 87] on span "delete" at bounding box center [663, 85] width 11 height 11
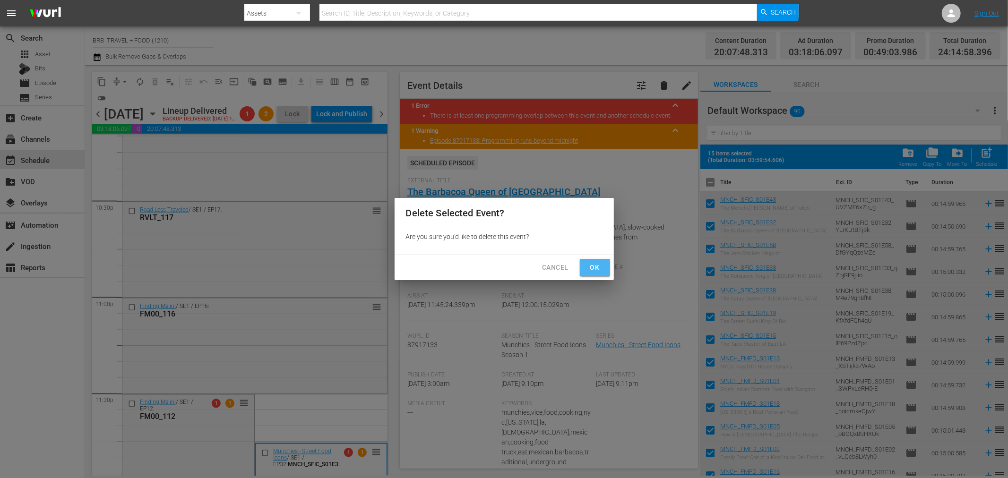
click at [591, 259] on button "Ok" at bounding box center [595, 267] width 30 height 17
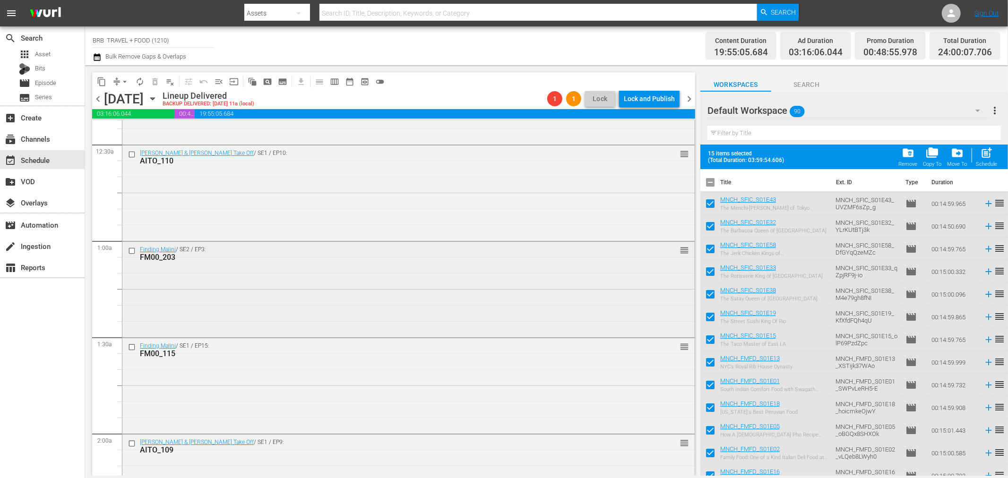
scroll to position [0, 0]
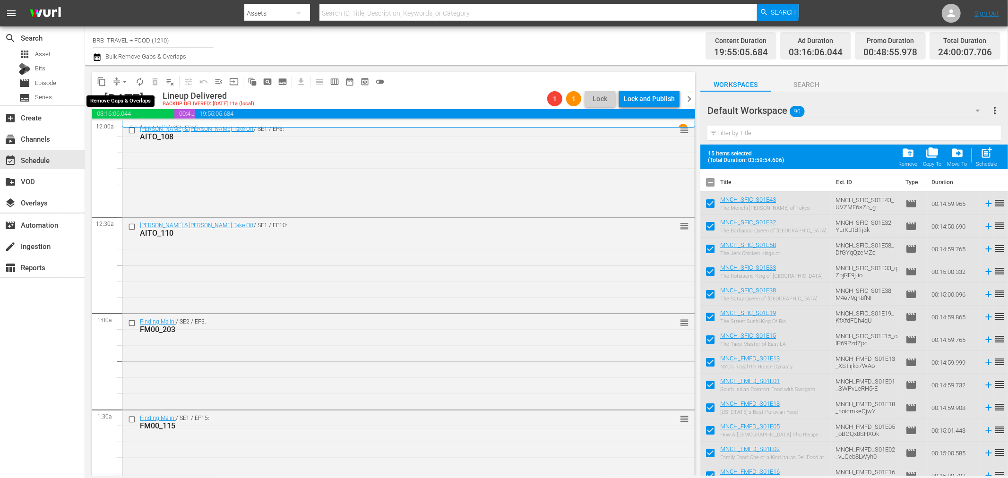
click at [120, 78] on span "arrow_drop_down" at bounding box center [124, 81] width 9 height 9
click at [137, 102] on li "Align to Midnight" at bounding box center [125, 101] width 99 height 16
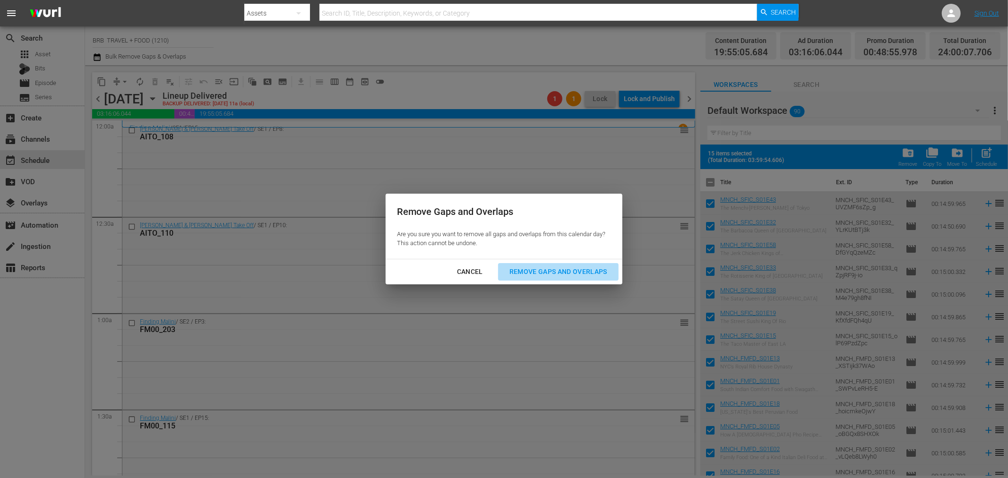
click at [589, 270] on div "Remove Gaps and Overlaps" at bounding box center [558, 272] width 113 height 12
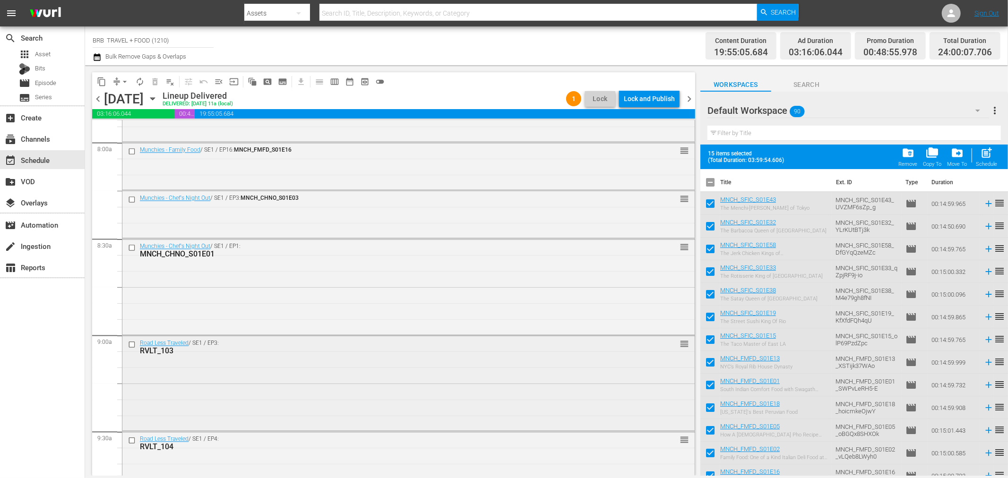
scroll to position [1522, 0]
click at [644, 96] on div "Lock and Publish" at bounding box center [649, 98] width 51 height 17
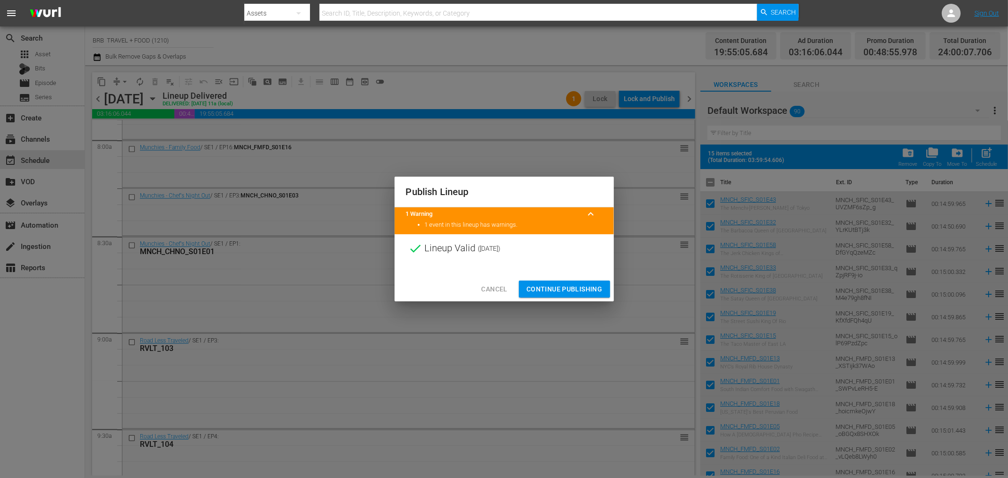
click at [567, 289] on span "Continue Publishing" at bounding box center [564, 289] width 76 height 12
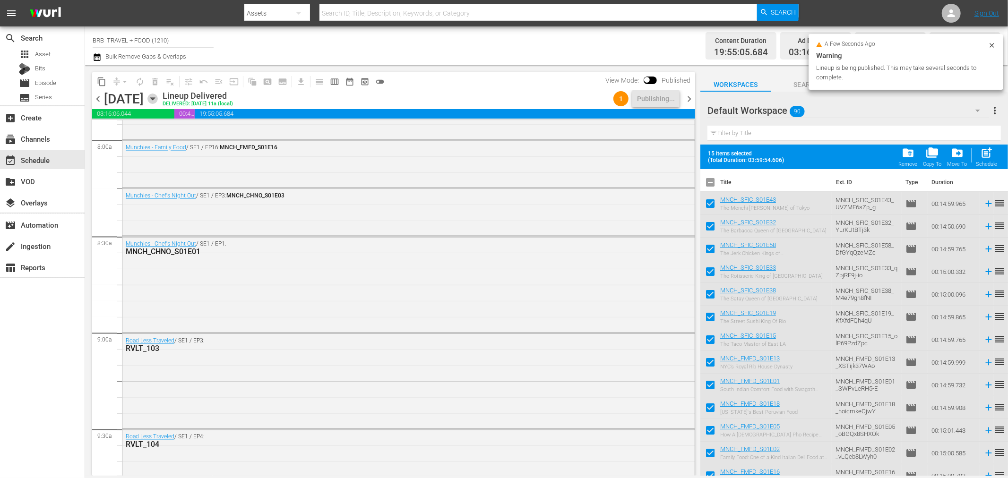
click at [158, 102] on icon "button" at bounding box center [152, 99] width 10 height 10
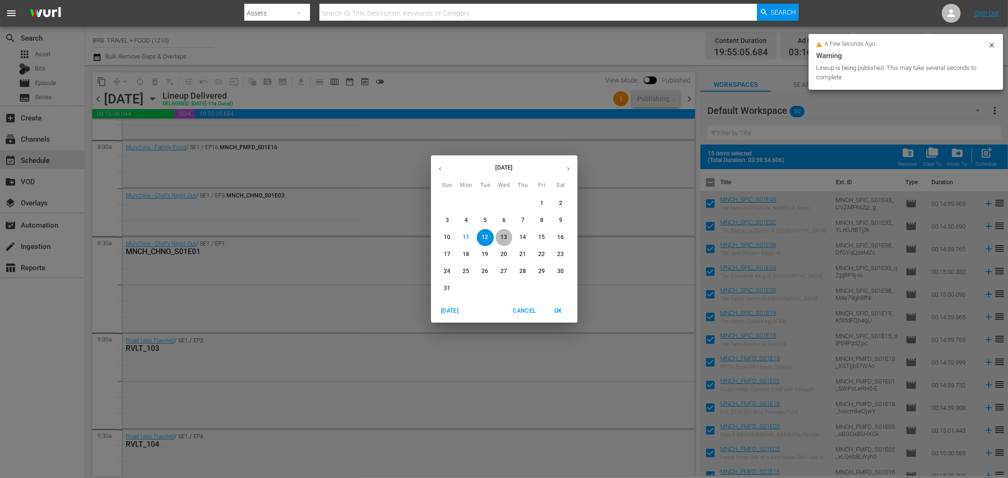
click at [508, 239] on span "13" at bounding box center [504, 237] width 17 height 8
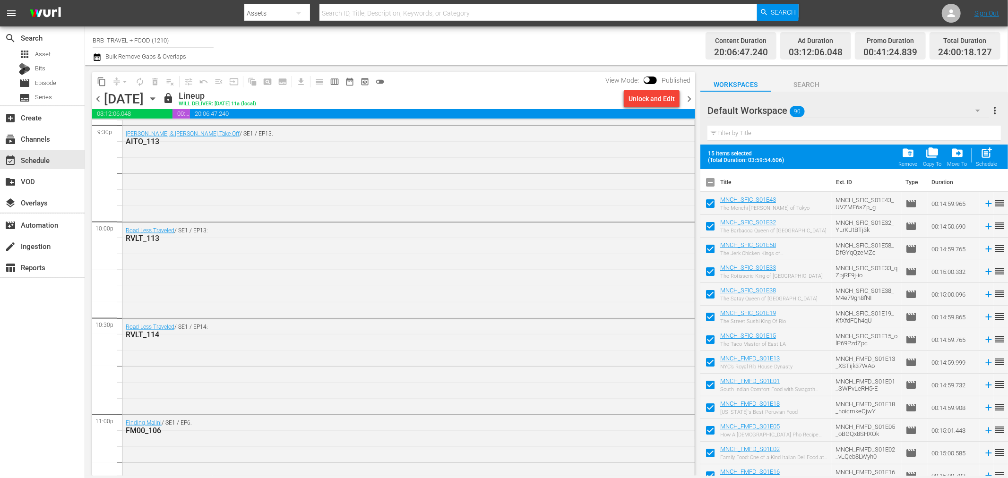
scroll to position [4271, 0]
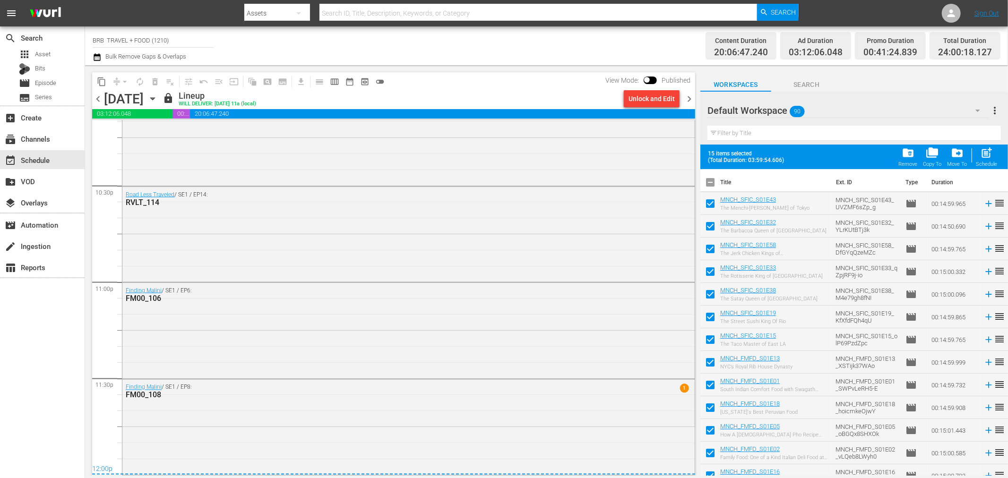
click at [644, 91] on div "Unlock and Edit" at bounding box center [651, 98] width 46 height 17
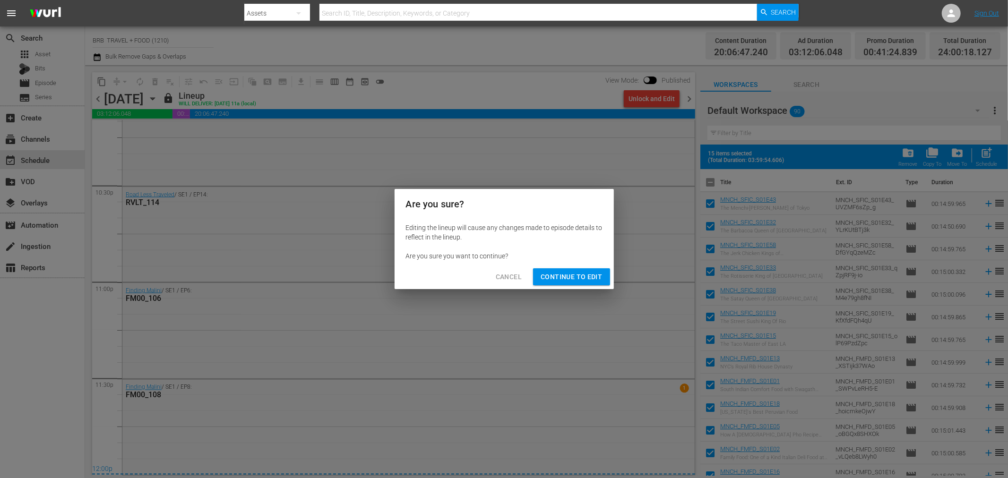
click at [565, 279] on span "Continue to Edit" at bounding box center [570, 277] width 61 height 12
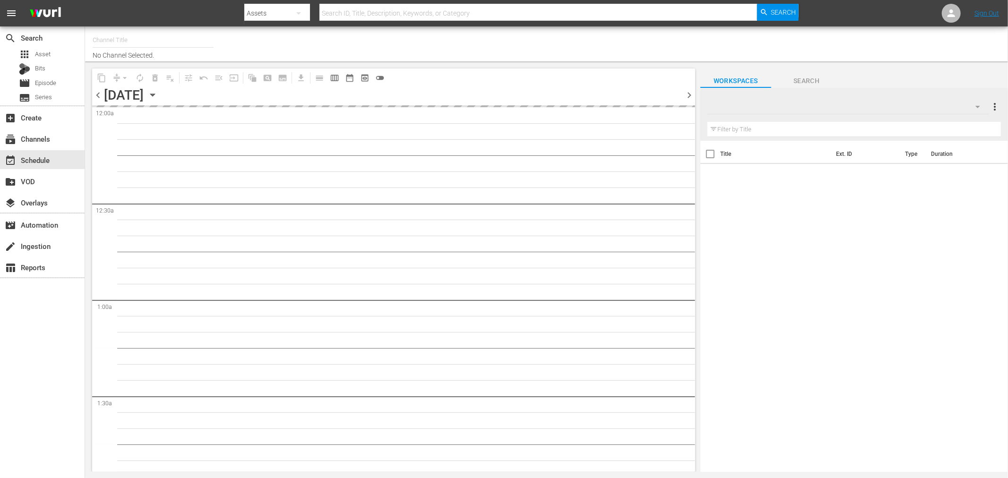
type input "BRB TRAVEL + FOOD (1210)"
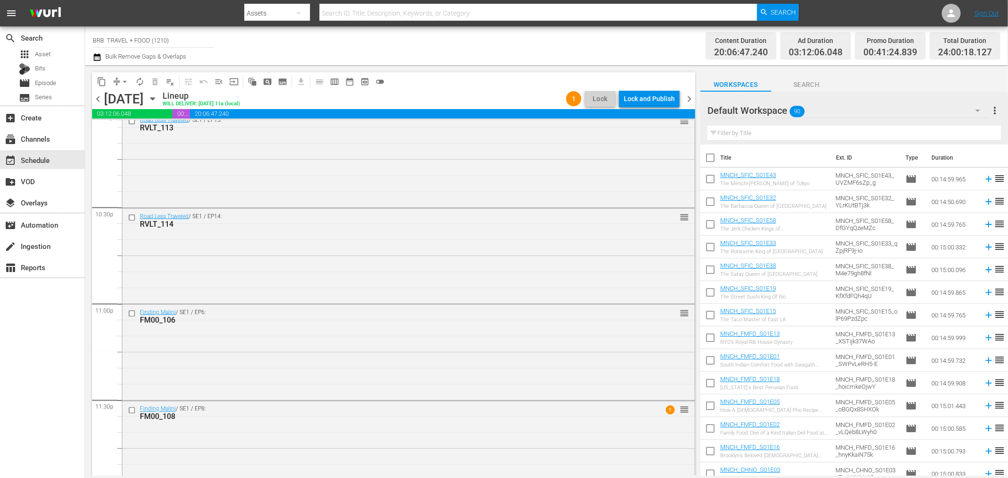
scroll to position [4271, 0]
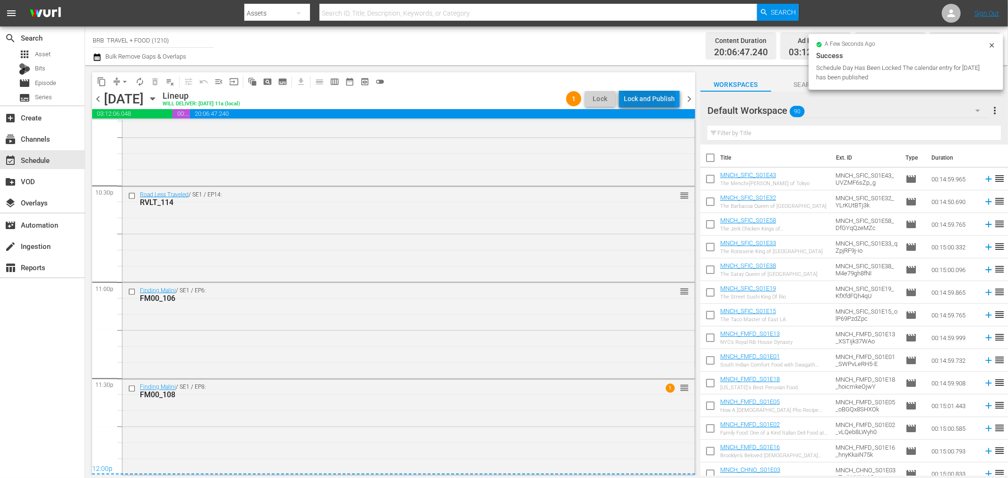
click at [652, 99] on div "Lock and Publish" at bounding box center [649, 98] width 51 height 17
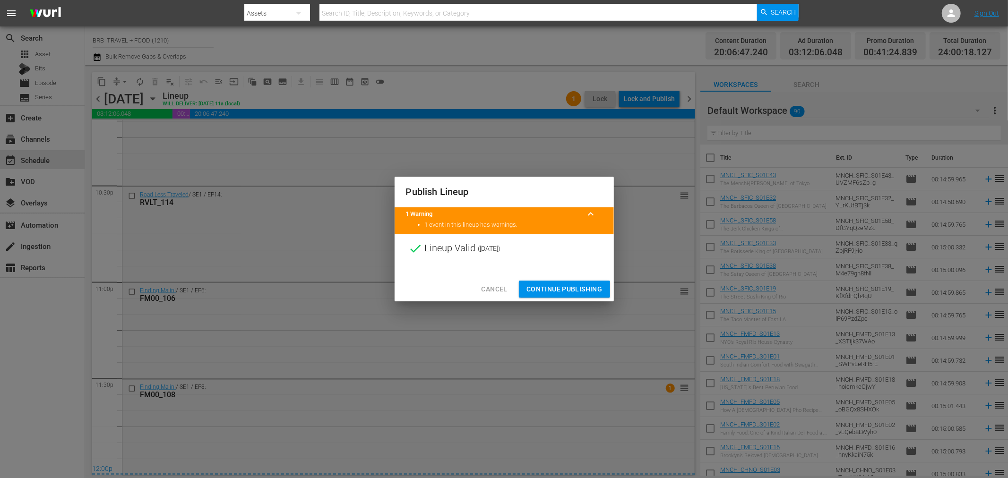
click at [549, 293] on span "Continue Publishing" at bounding box center [564, 289] width 76 height 12
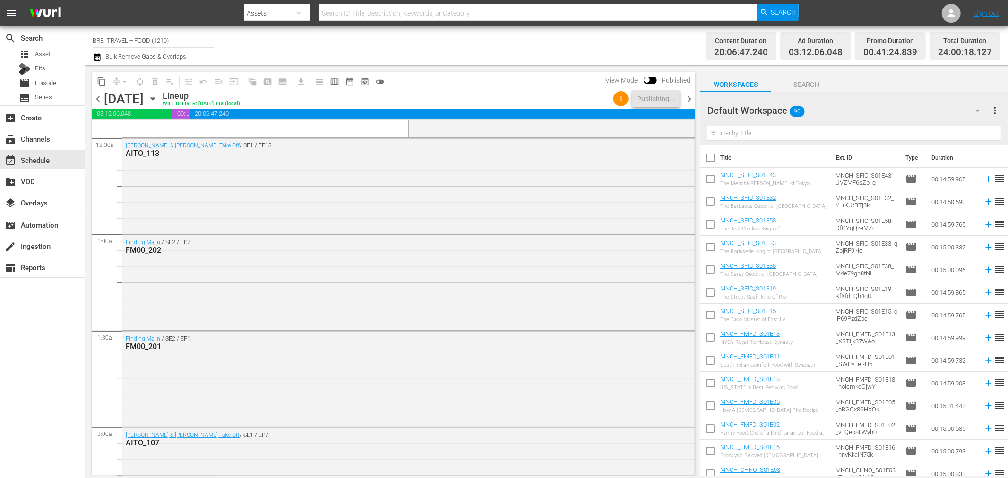
scroll to position [0, 0]
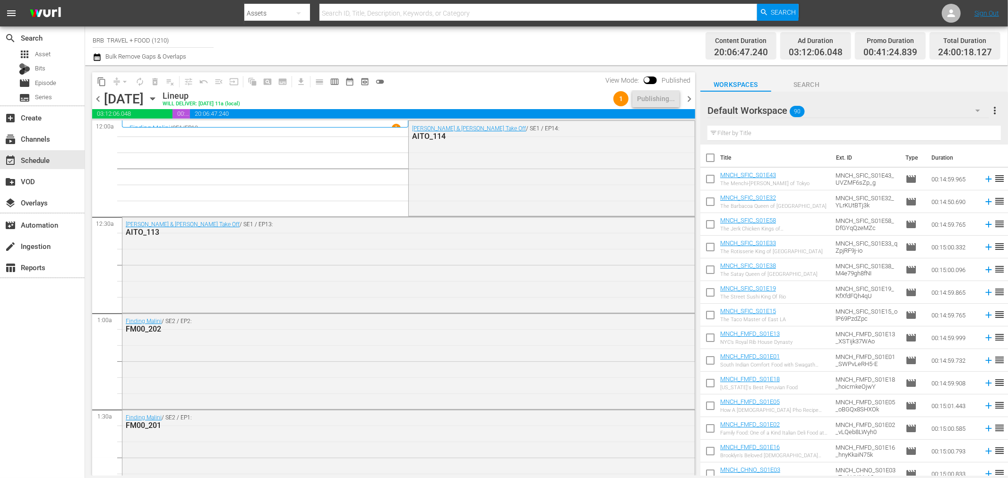
click at [158, 98] on icon "button" at bounding box center [152, 99] width 10 height 10
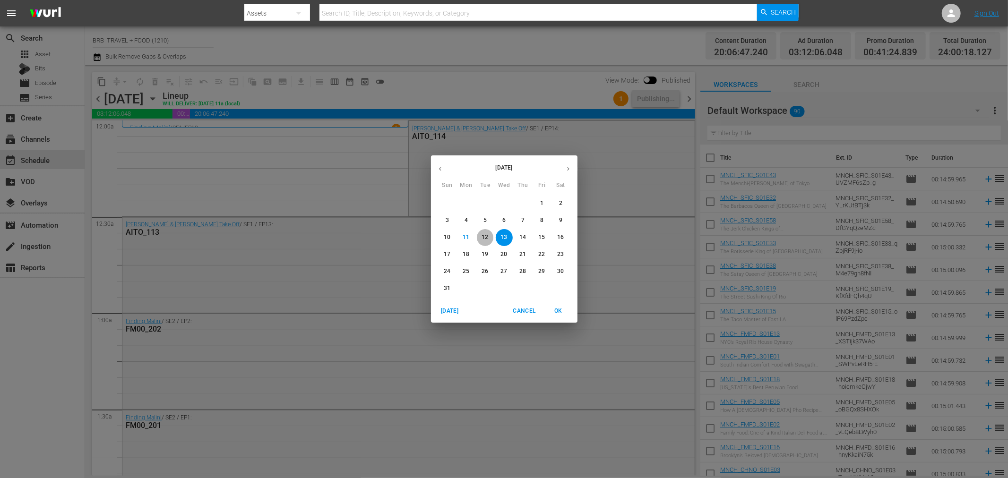
click at [489, 235] on span "12" at bounding box center [485, 237] width 17 height 8
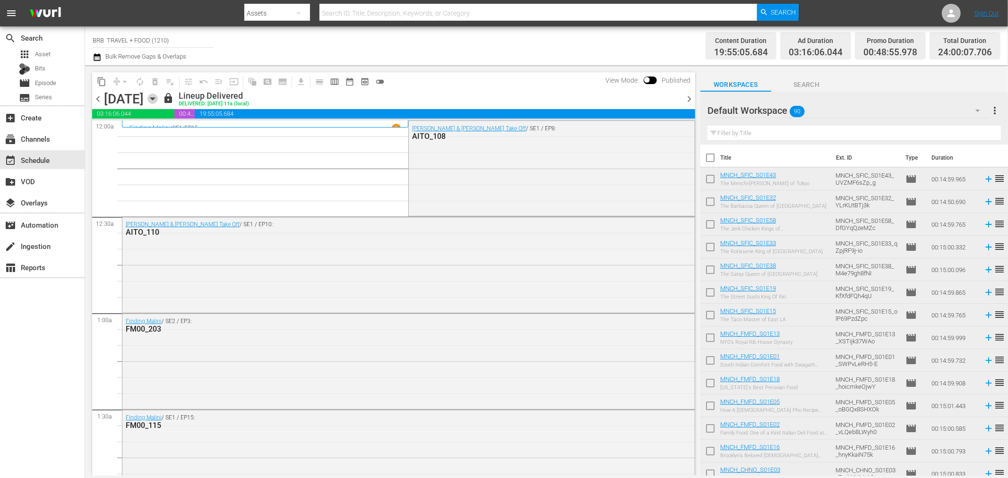
click at [154, 98] on icon "button" at bounding box center [152, 99] width 4 height 2
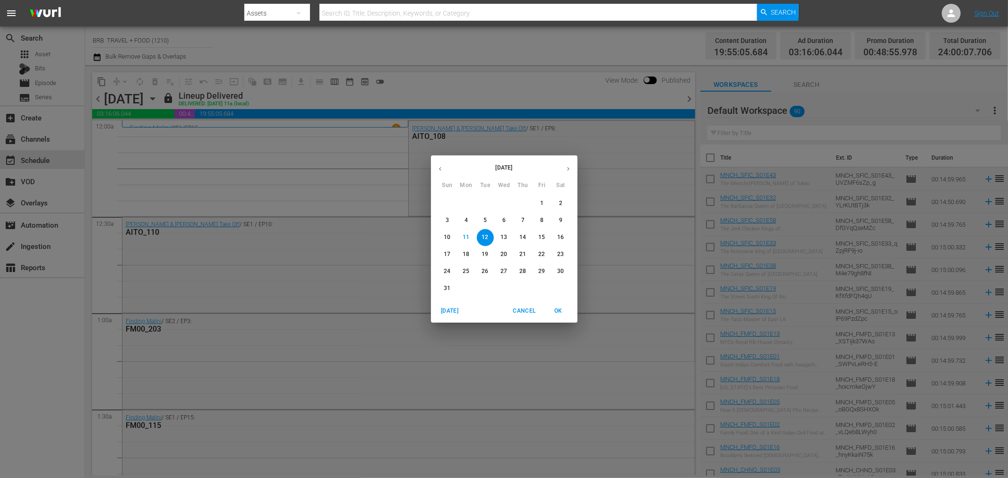
click at [507, 238] on p "13" at bounding box center [503, 237] width 7 height 8
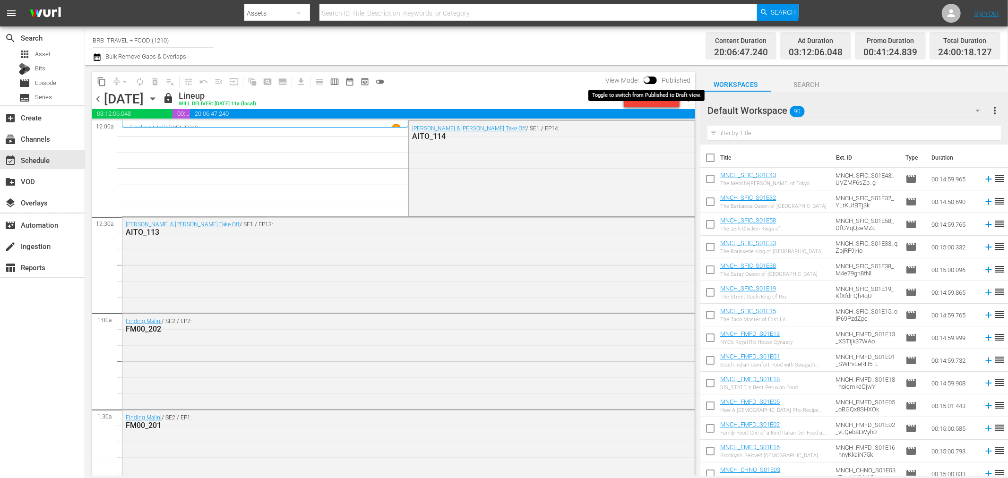
click at [650, 79] on input "checkbox" at bounding box center [647, 81] width 20 height 7
click at [658, 79] on input "checkbox" at bounding box center [658, 81] width 20 height 7
click at [658, 79] on span "Published" at bounding box center [676, 81] width 38 height 8
click at [654, 78] on input "checkbox" at bounding box center [647, 81] width 20 height 7
click at [654, 78] on input "checkbox" at bounding box center [658, 81] width 20 height 7
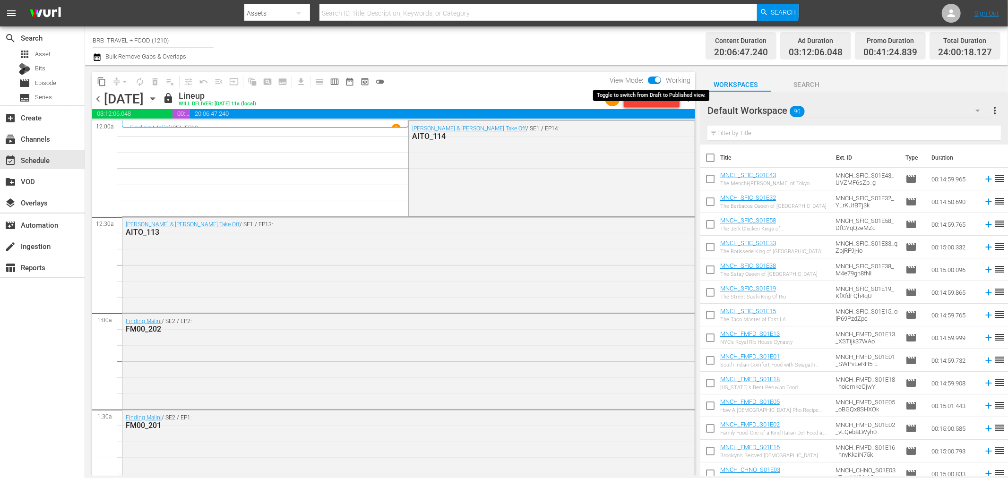
checkbox input "false"
